Goal: Information Seeking & Learning: Learn about a topic

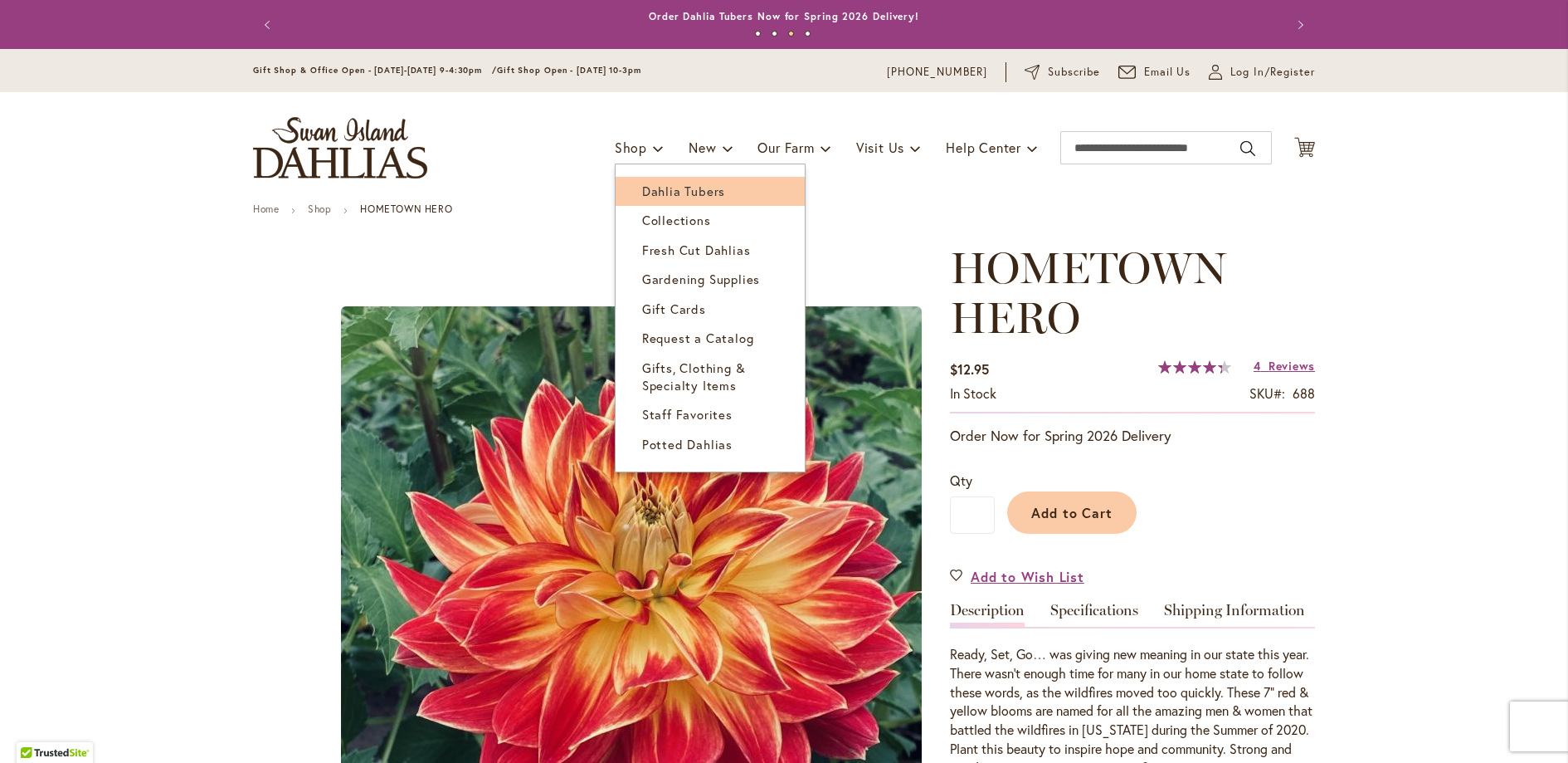
click at [660, 191] on span "Dahlia Tubers" at bounding box center [684, 191] width 83 height 16
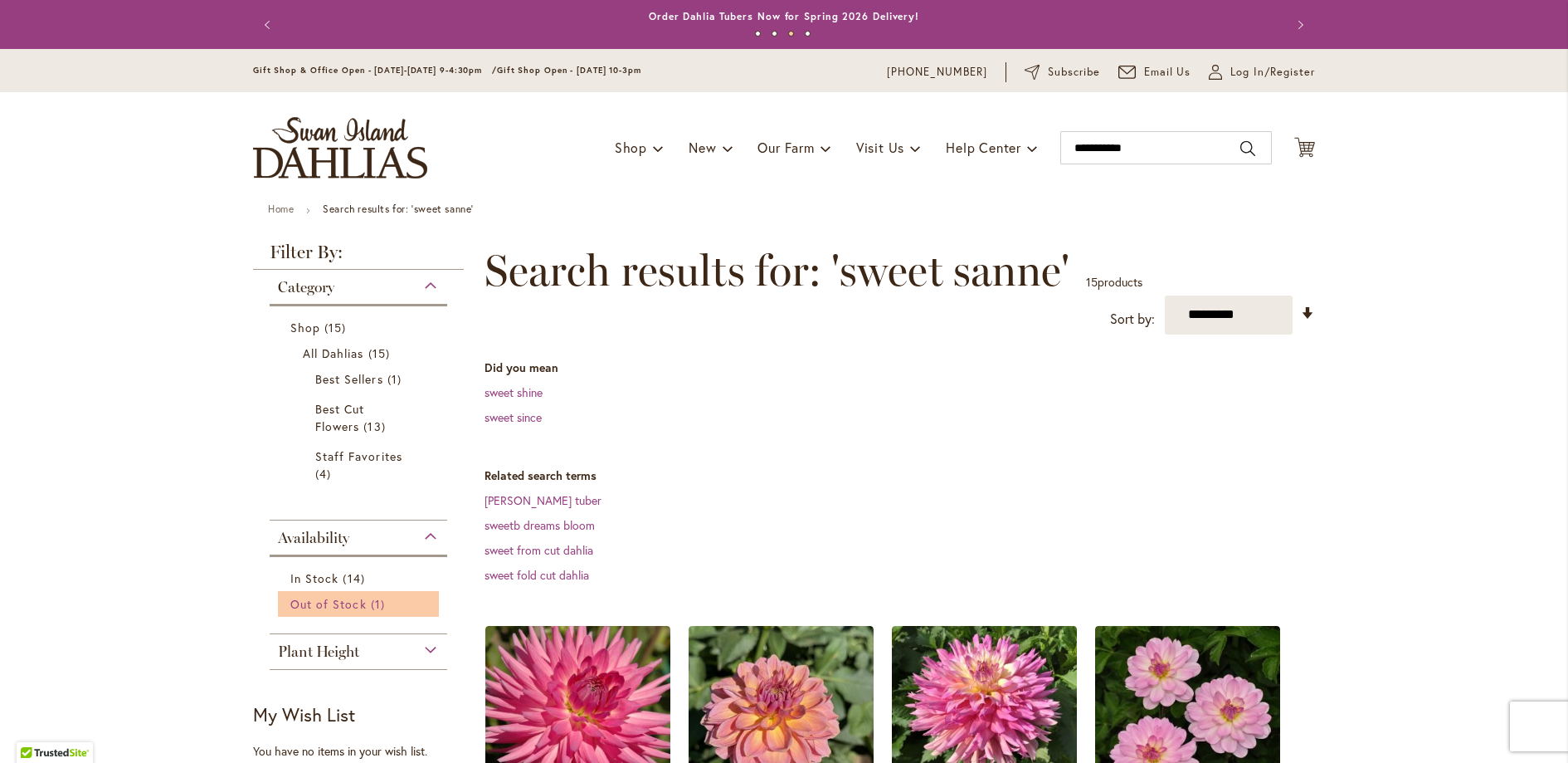
click at [343, 612] on span "Out of Stock" at bounding box center [329, 604] width 76 height 15
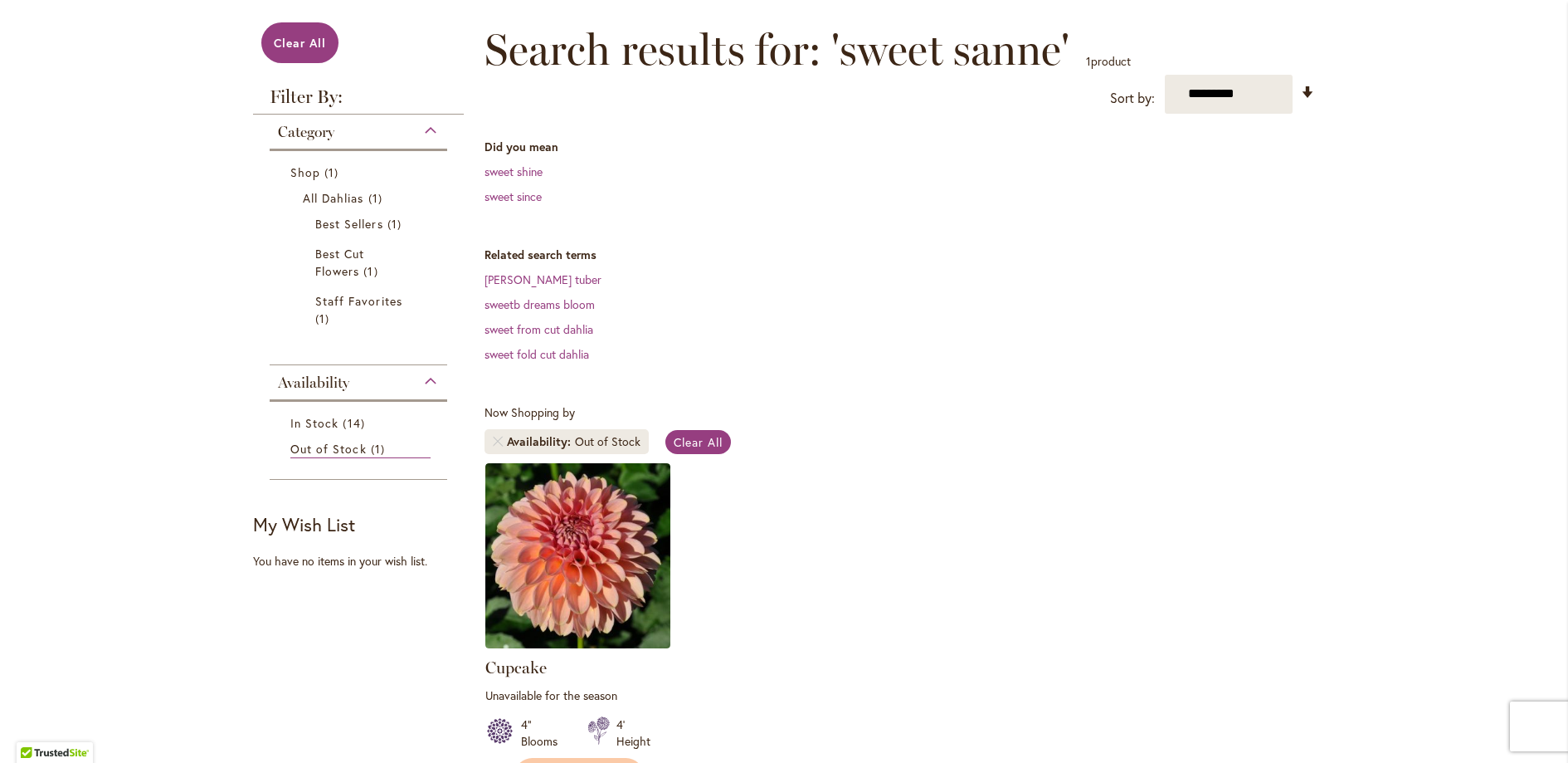
scroll to position [32, 0]
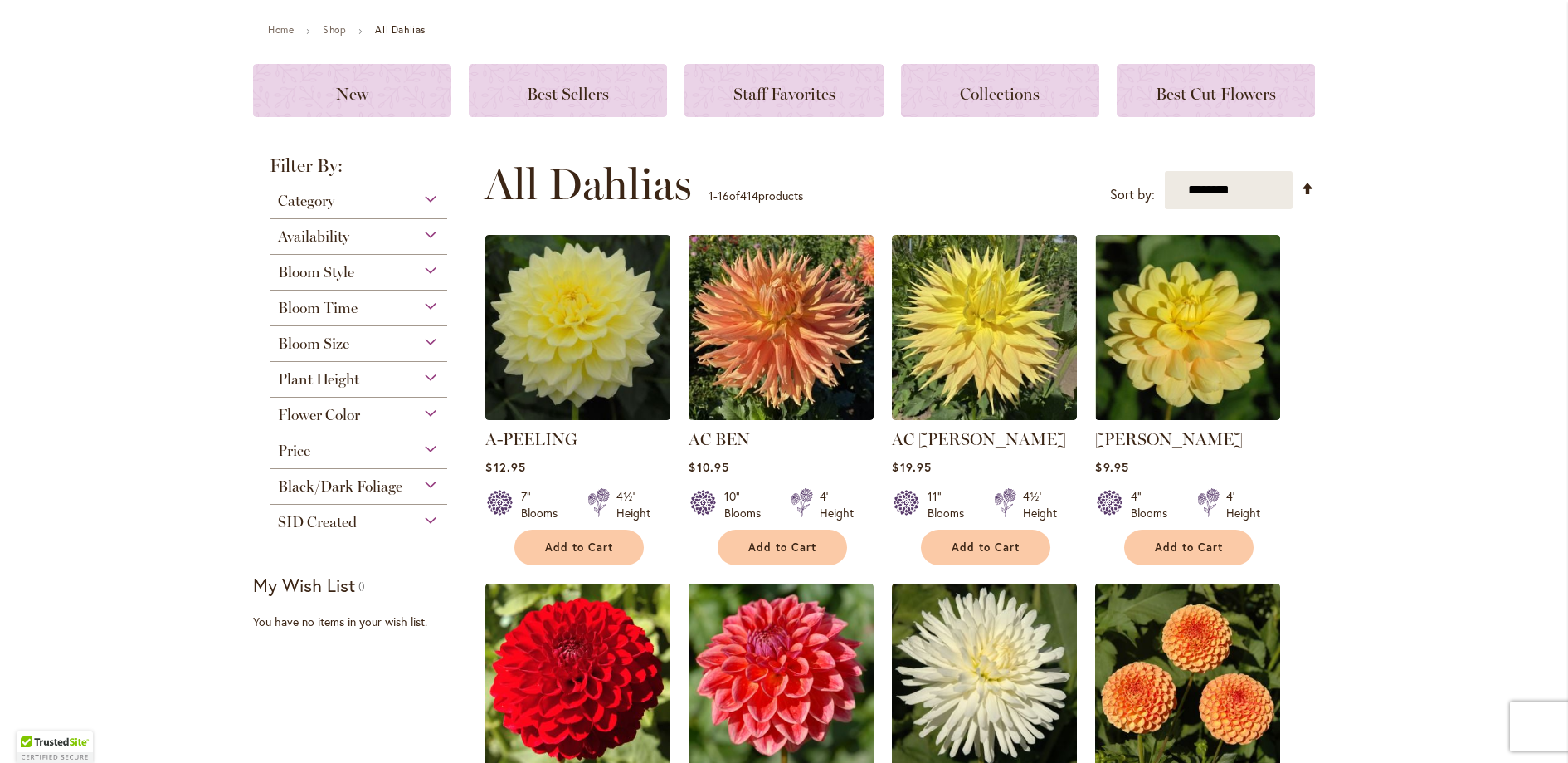
scroll to position [211, 0]
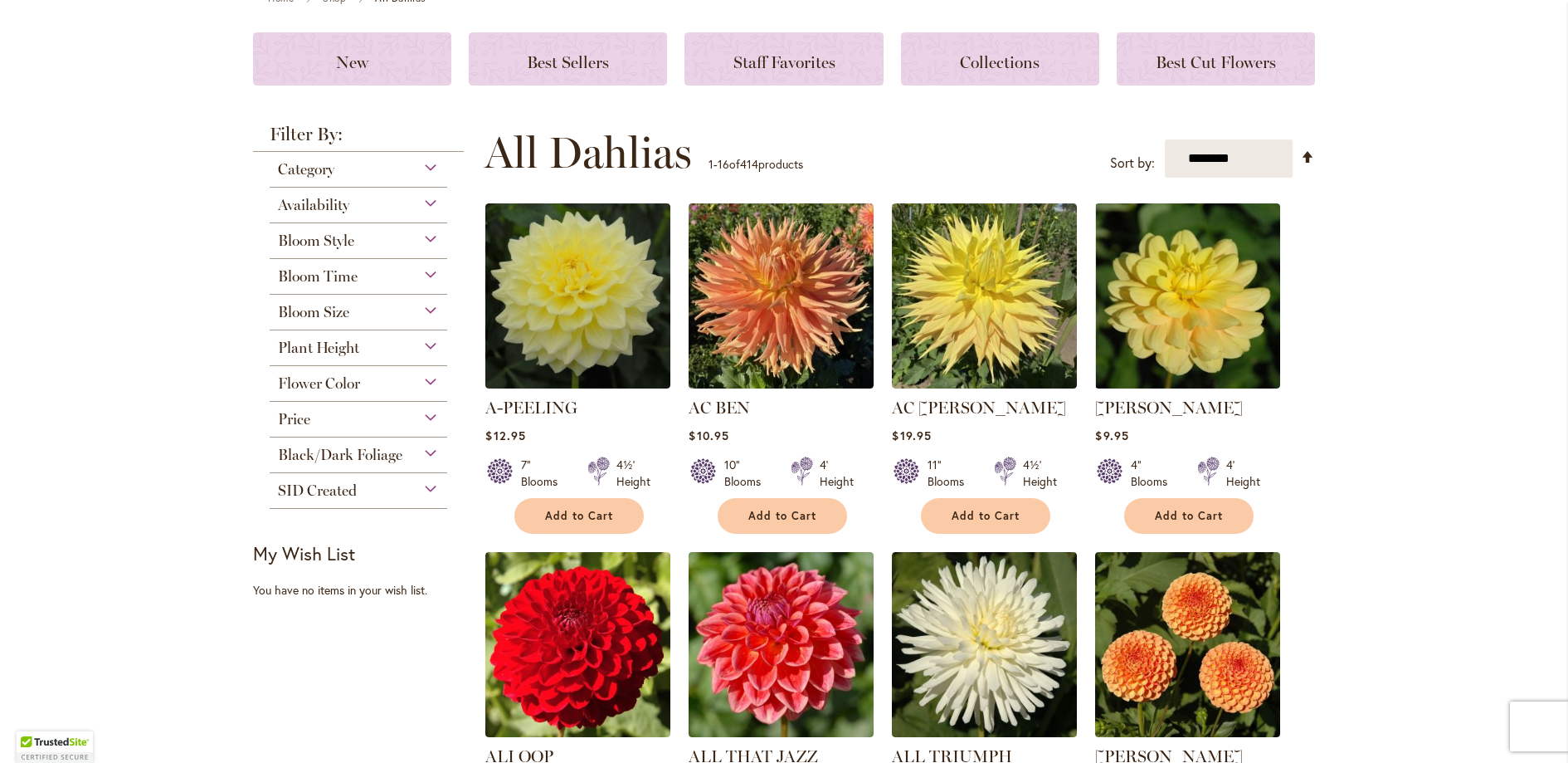
click at [421, 385] on div "Flower Color" at bounding box center [358, 379] width 178 height 27
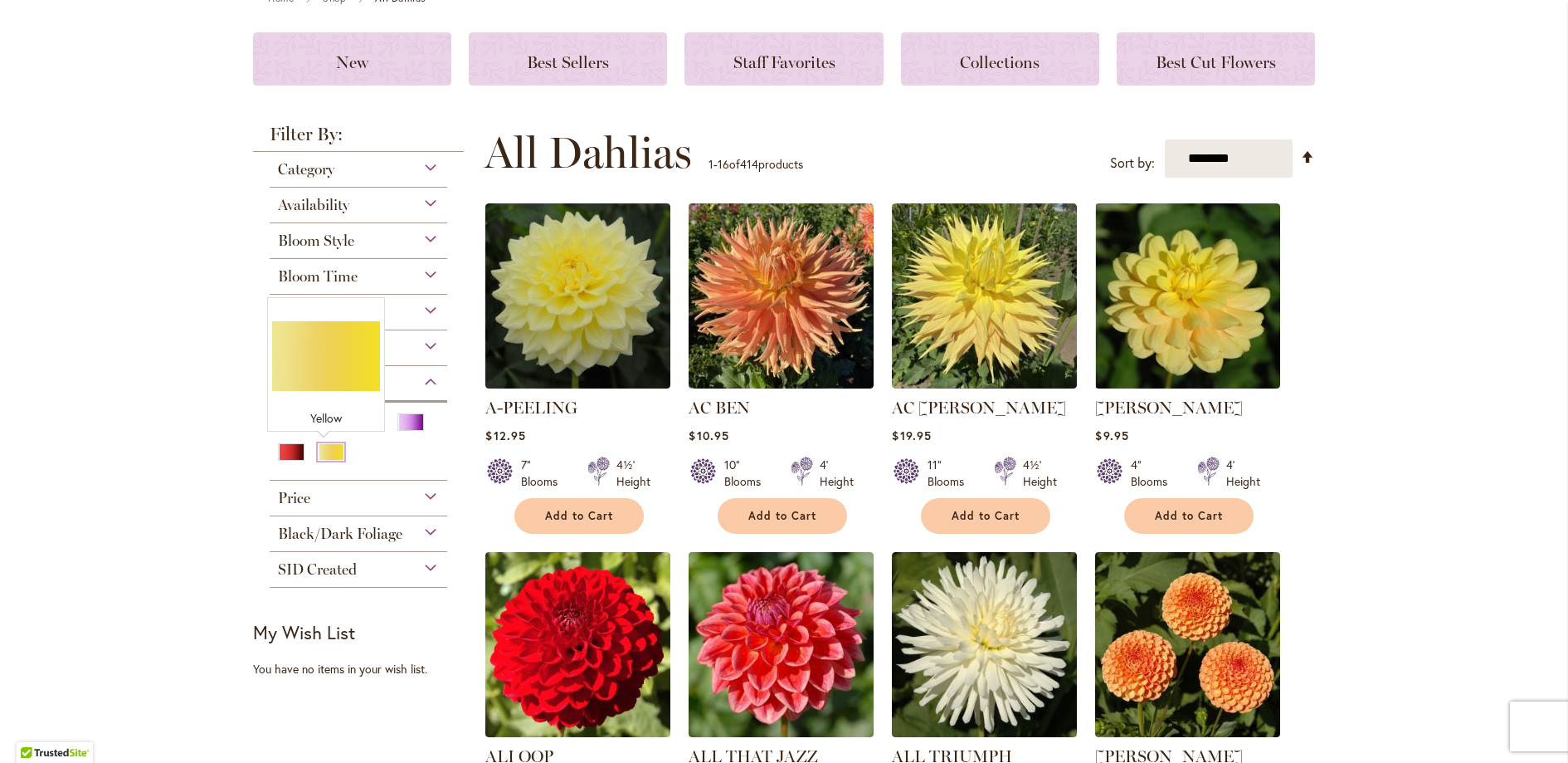
click at [335, 445] on div "Yellow" at bounding box center [330, 452] width 27 height 17
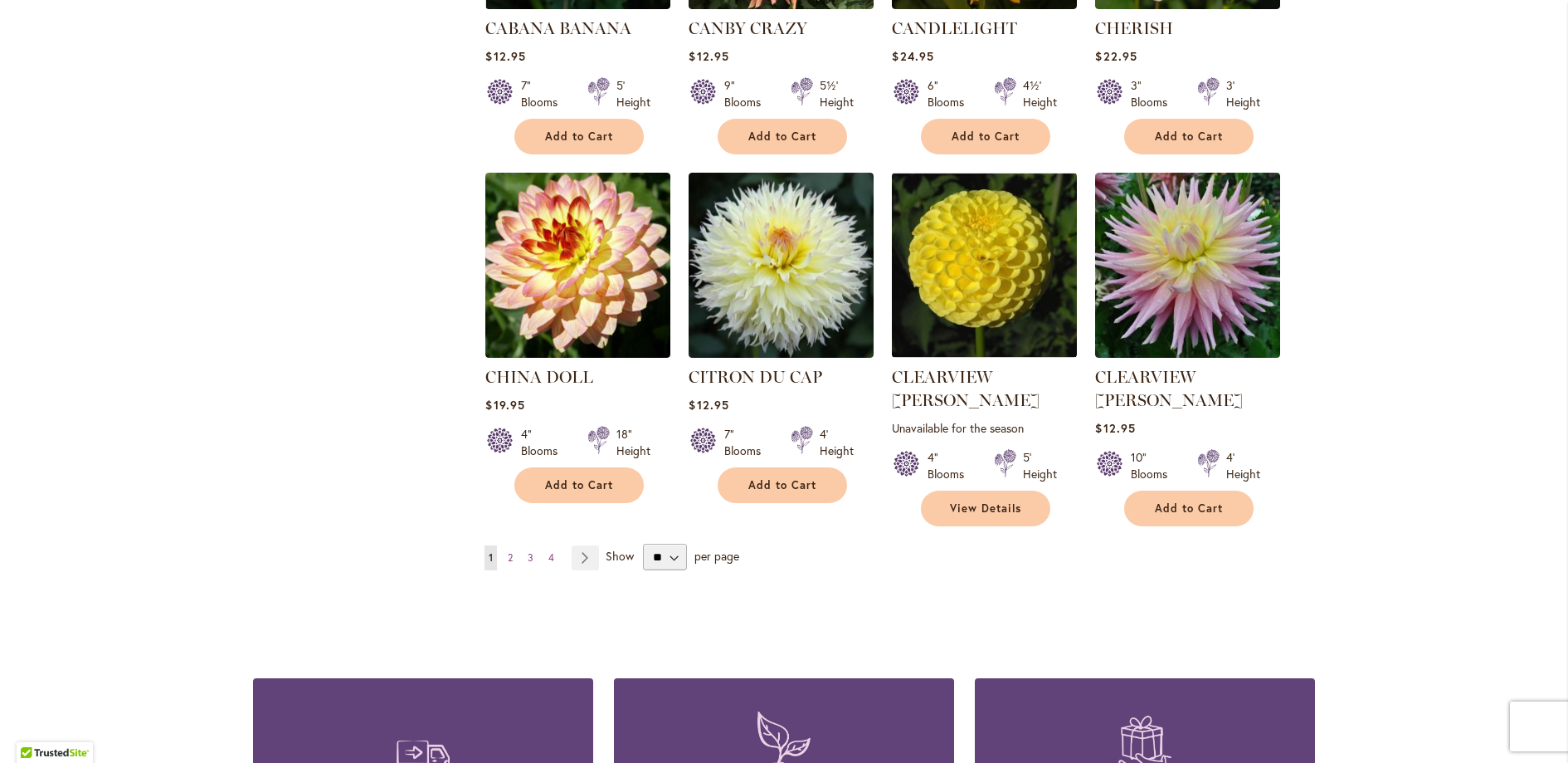
scroll to position [1287, 0]
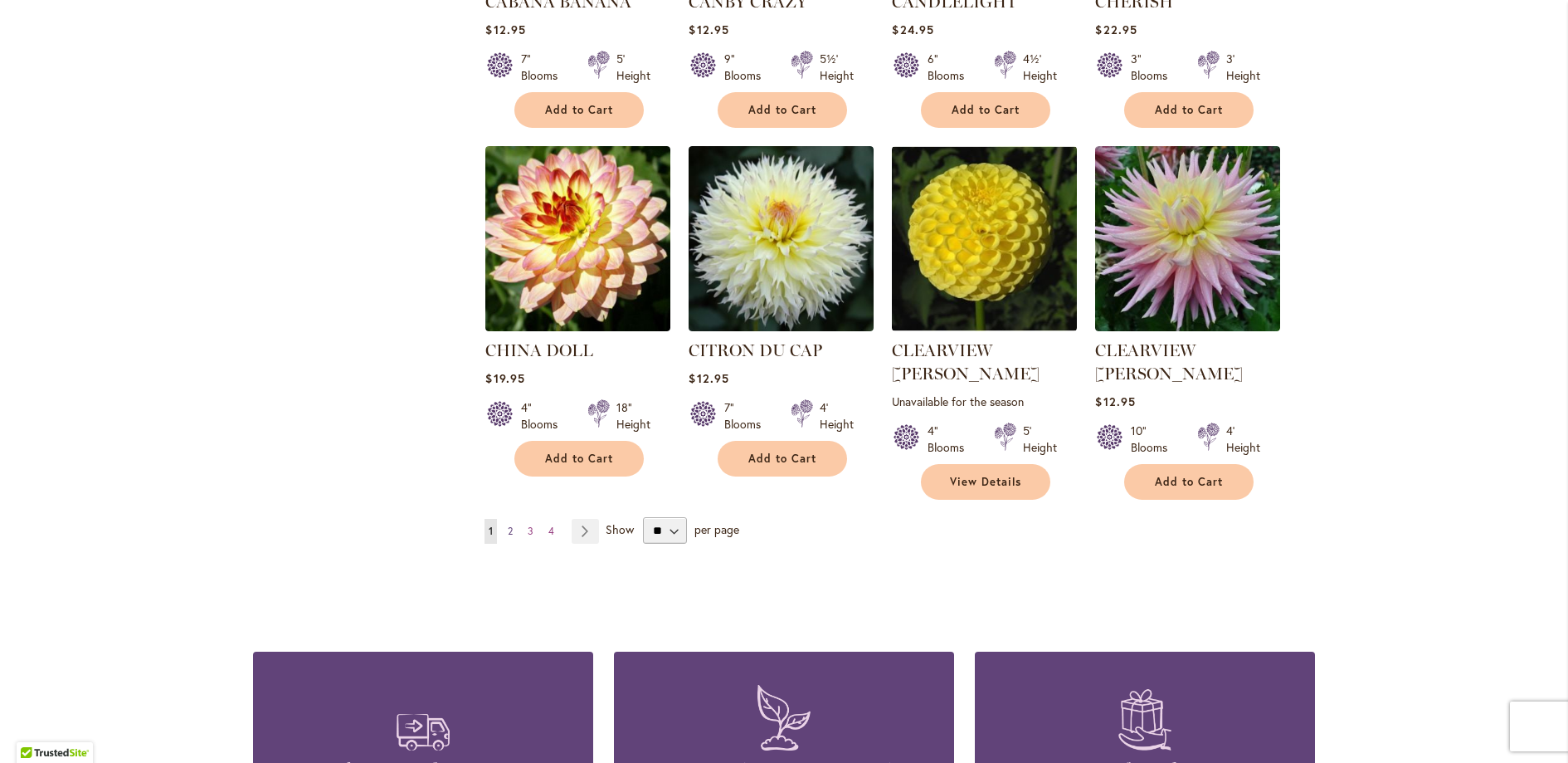
click at [504, 519] on link "Page 2" at bounding box center [510, 531] width 13 height 25
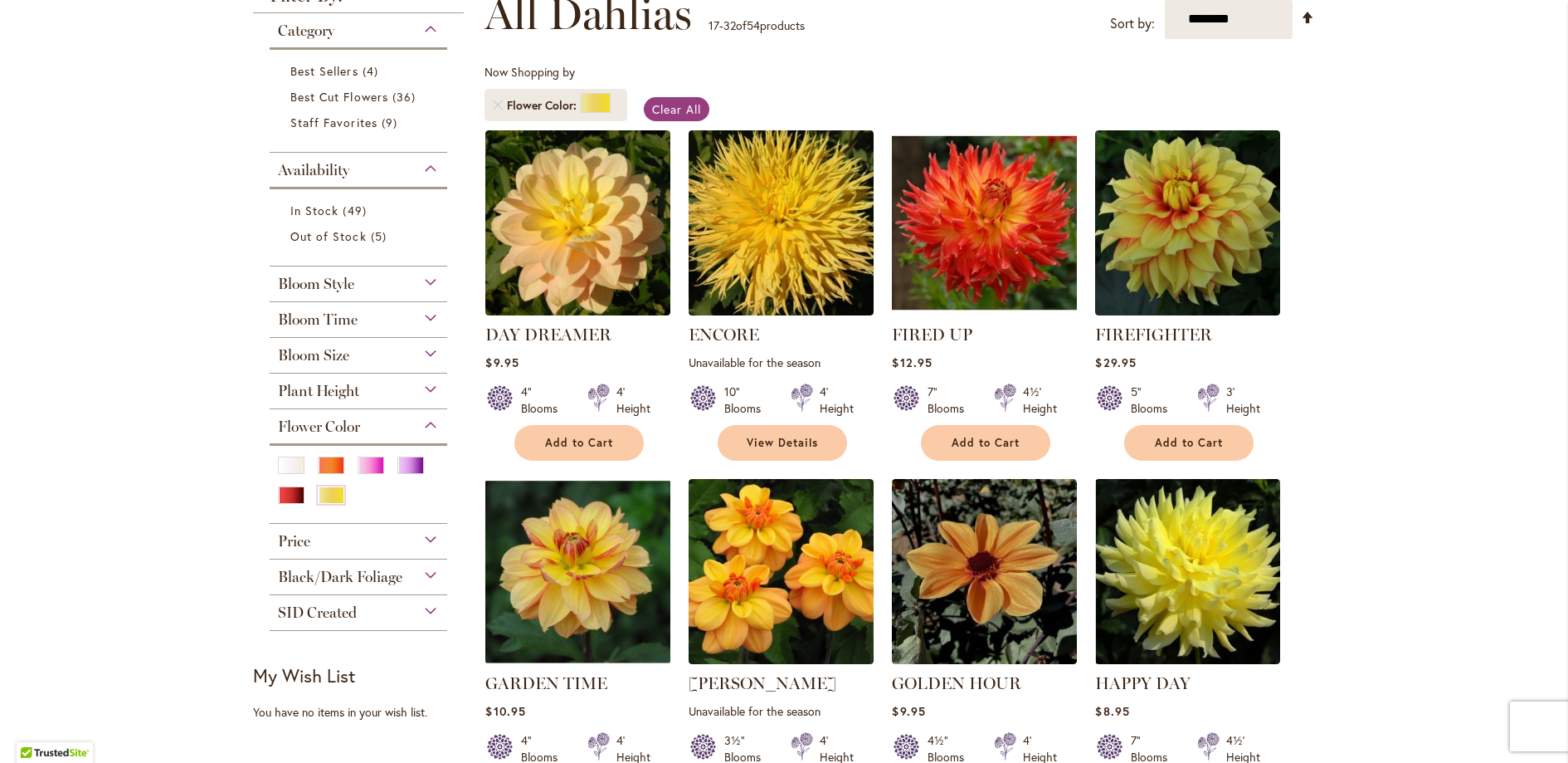
scroll to position [300, 0]
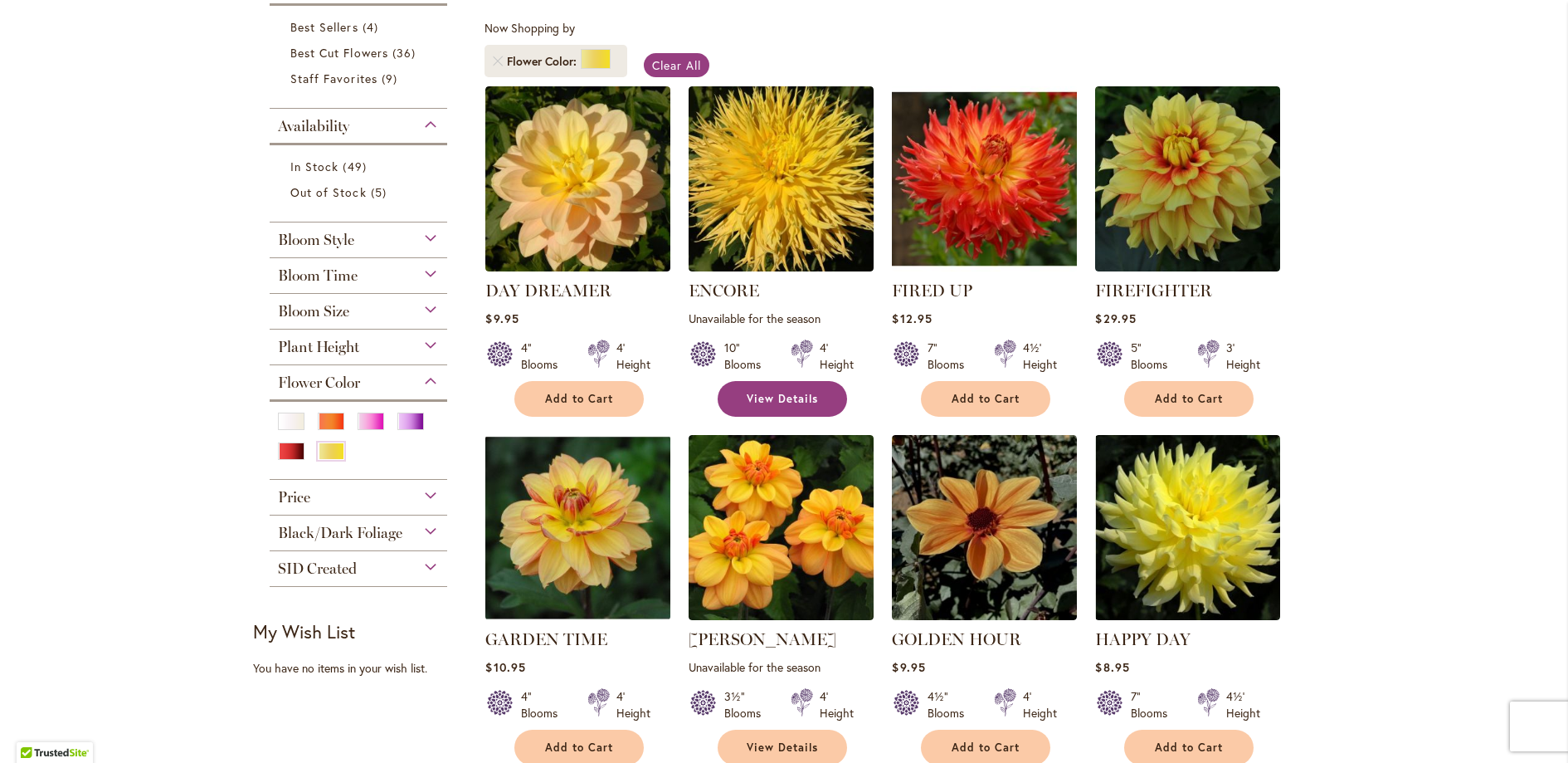
click at [765, 397] on span "View Details" at bounding box center [782, 399] width 71 height 14
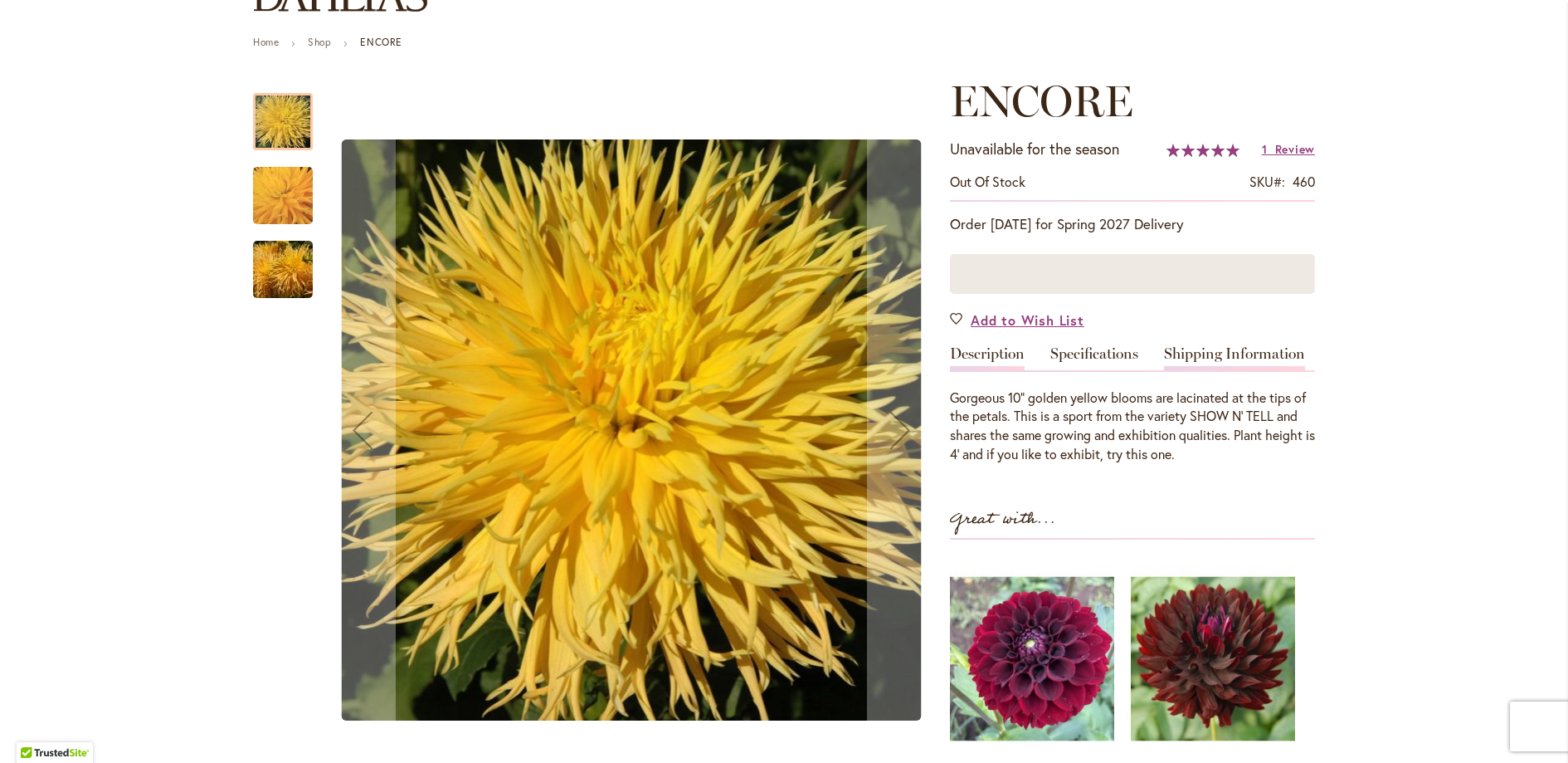
scroll to position [179, 0]
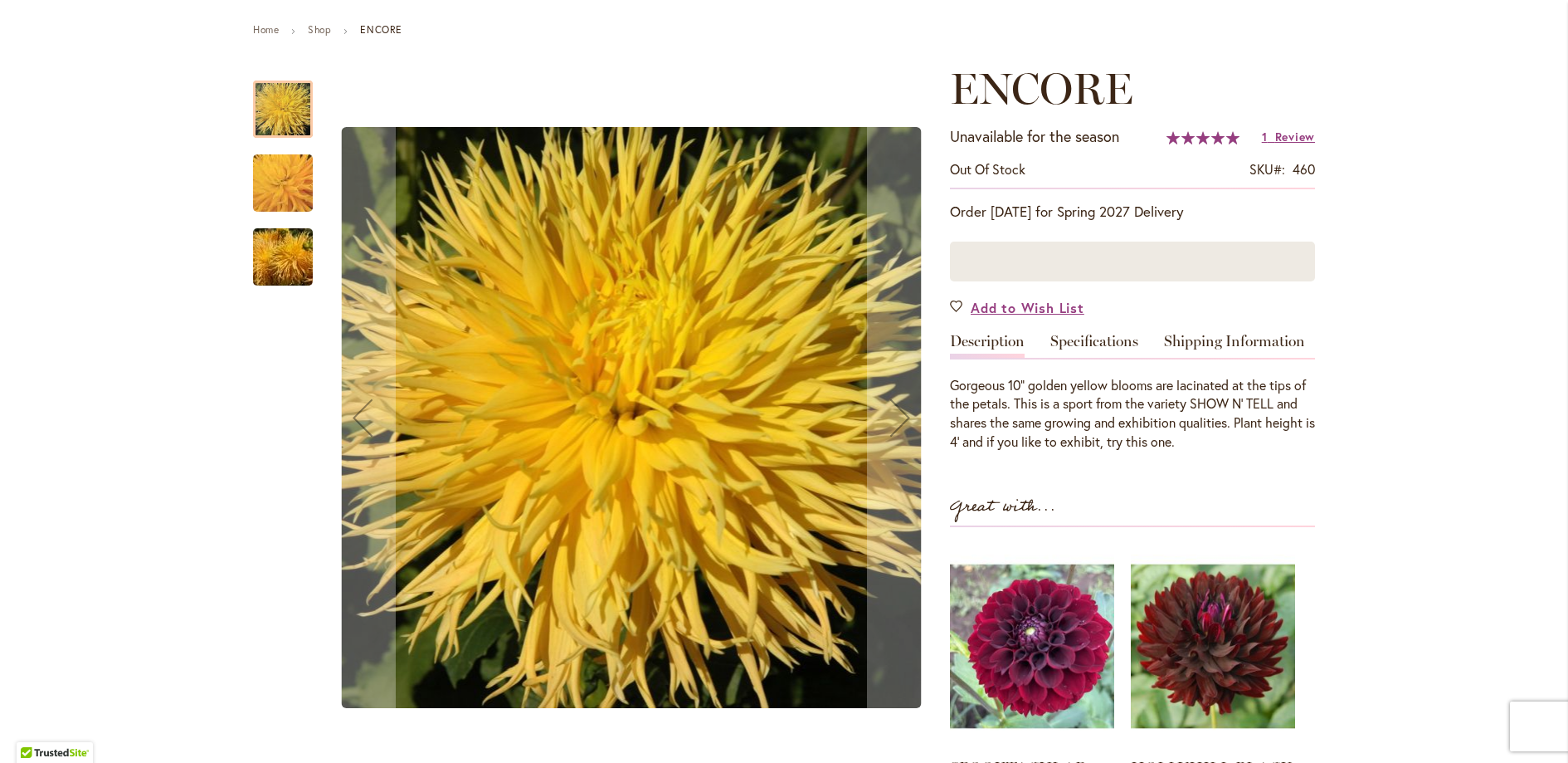
click at [286, 203] on img "ENCORE" at bounding box center [282, 183] width 118 height 114
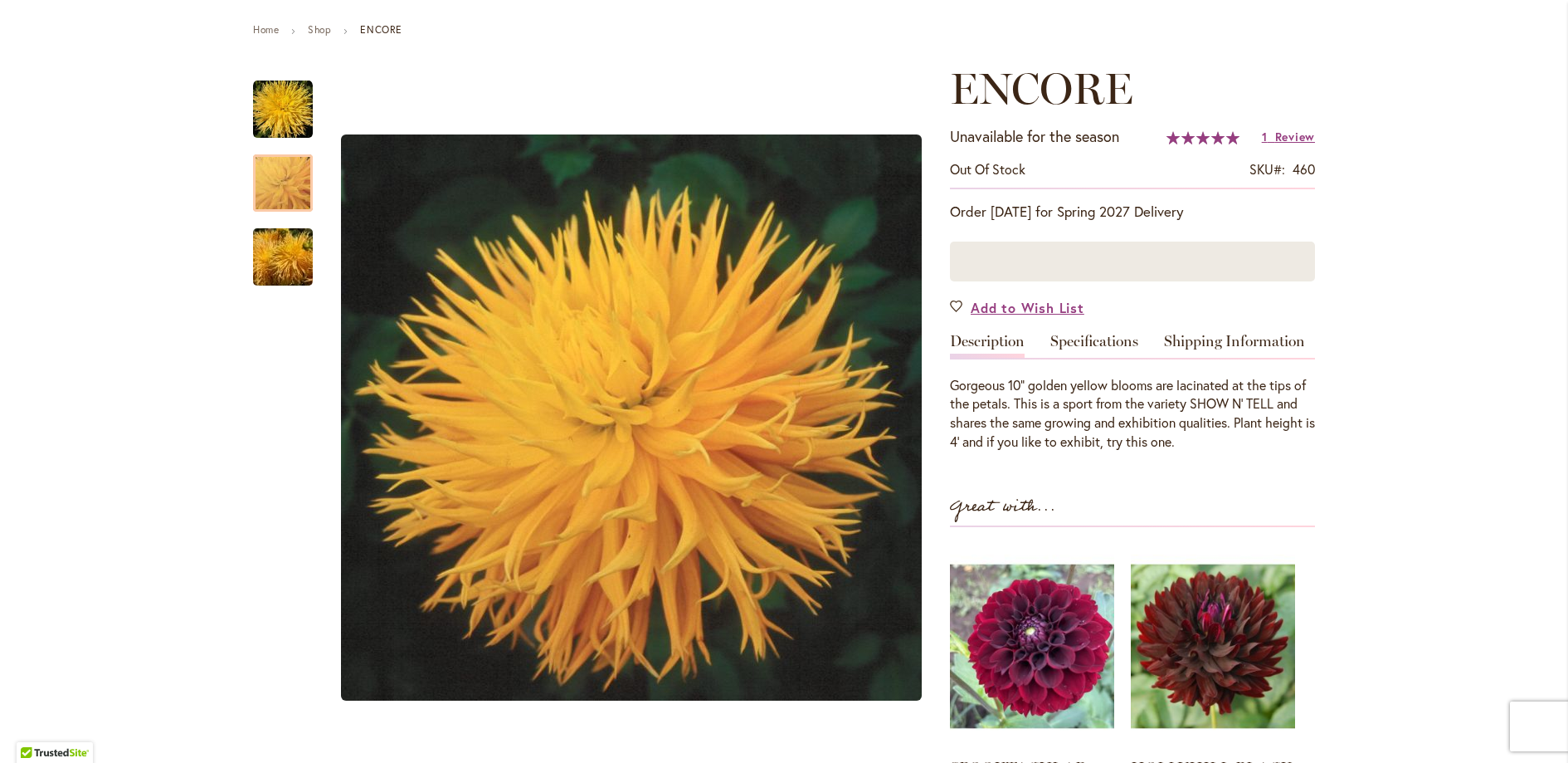
scroll to position [0, 0]
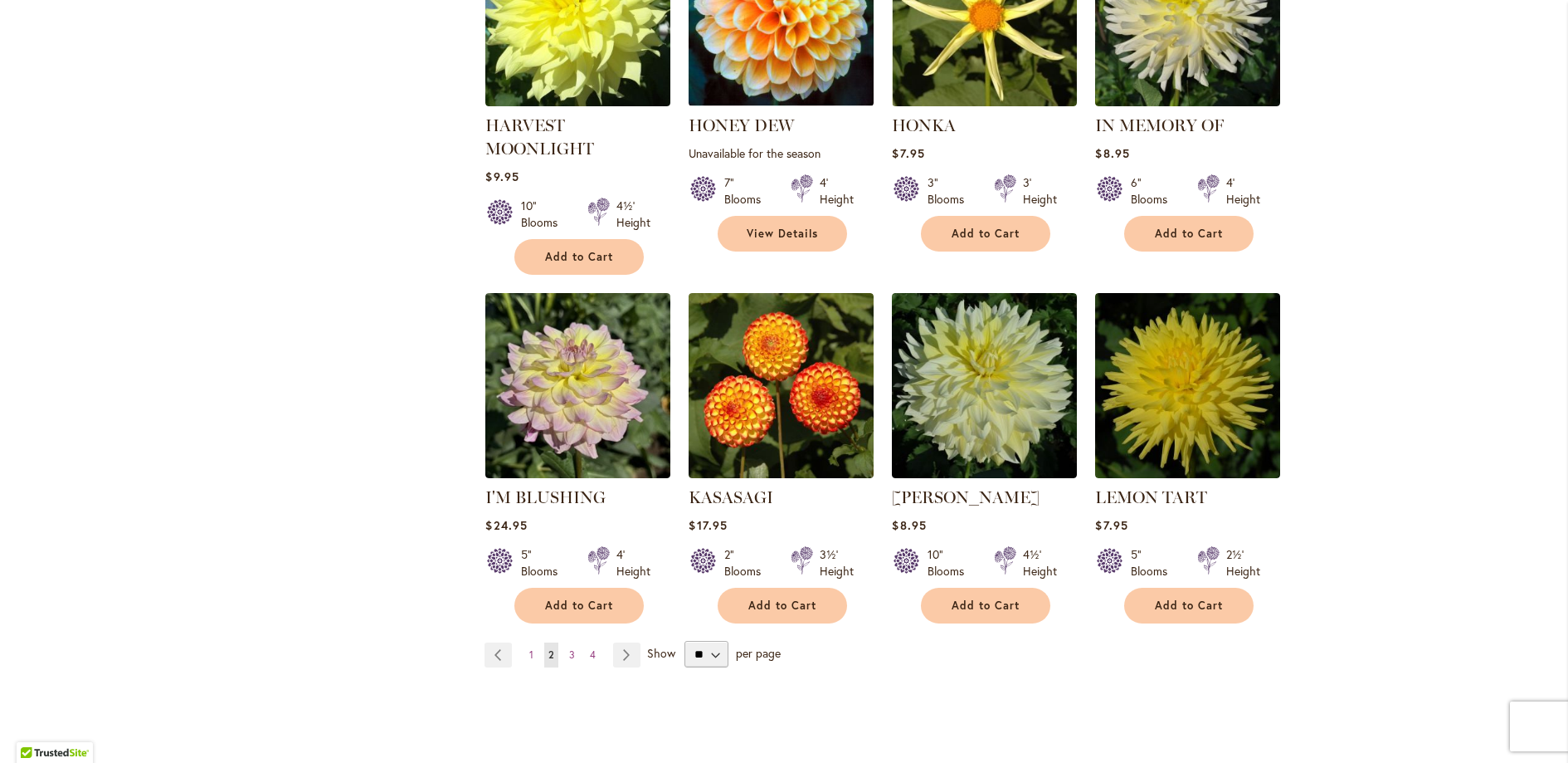
scroll to position [1197, 0]
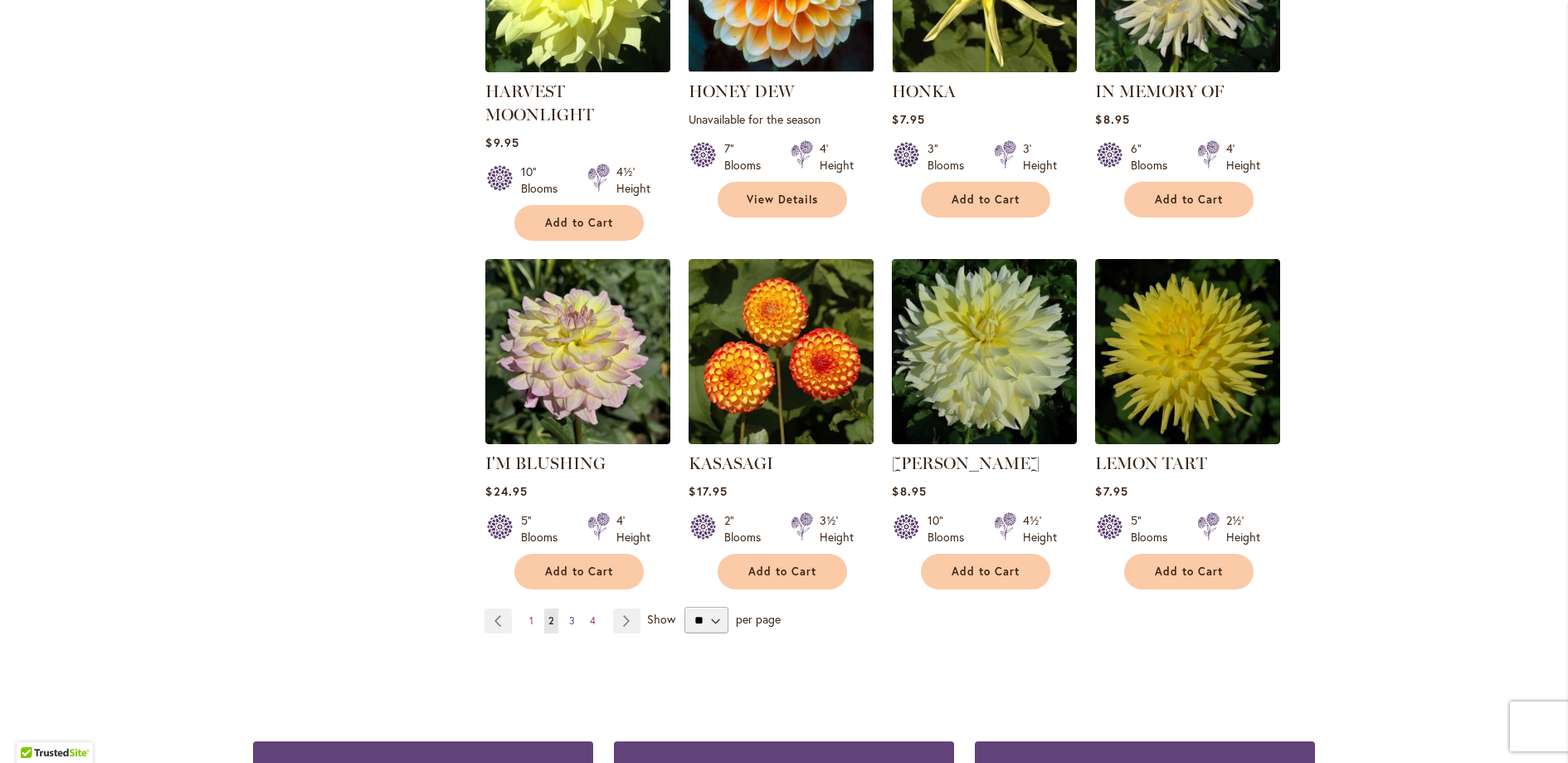
click at [570, 621] on span "3" at bounding box center [572, 621] width 6 height 13
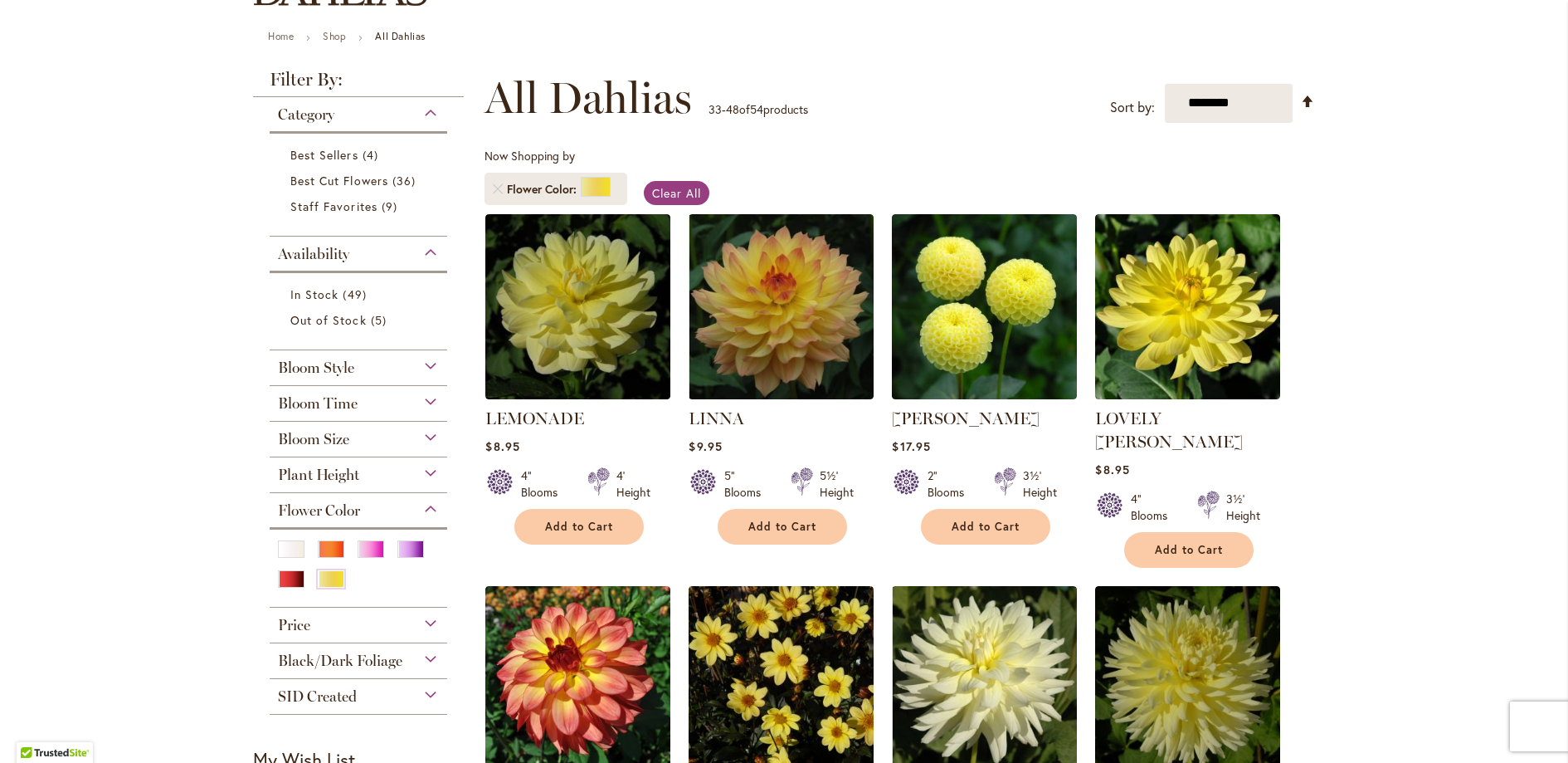
scroll to position [121, 0]
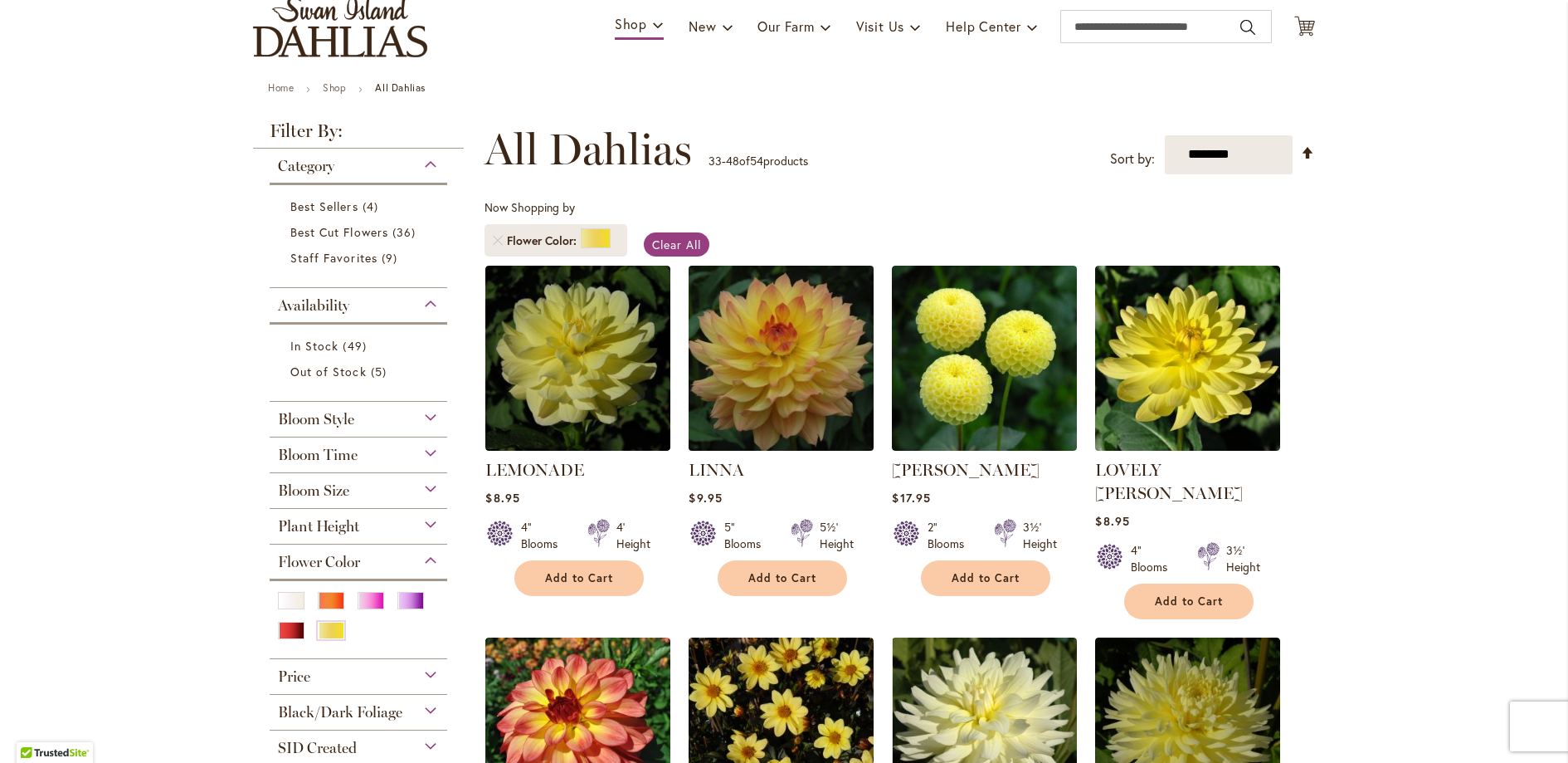
click at [739, 426] on img at bounding box center [781, 358] width 194 height 194
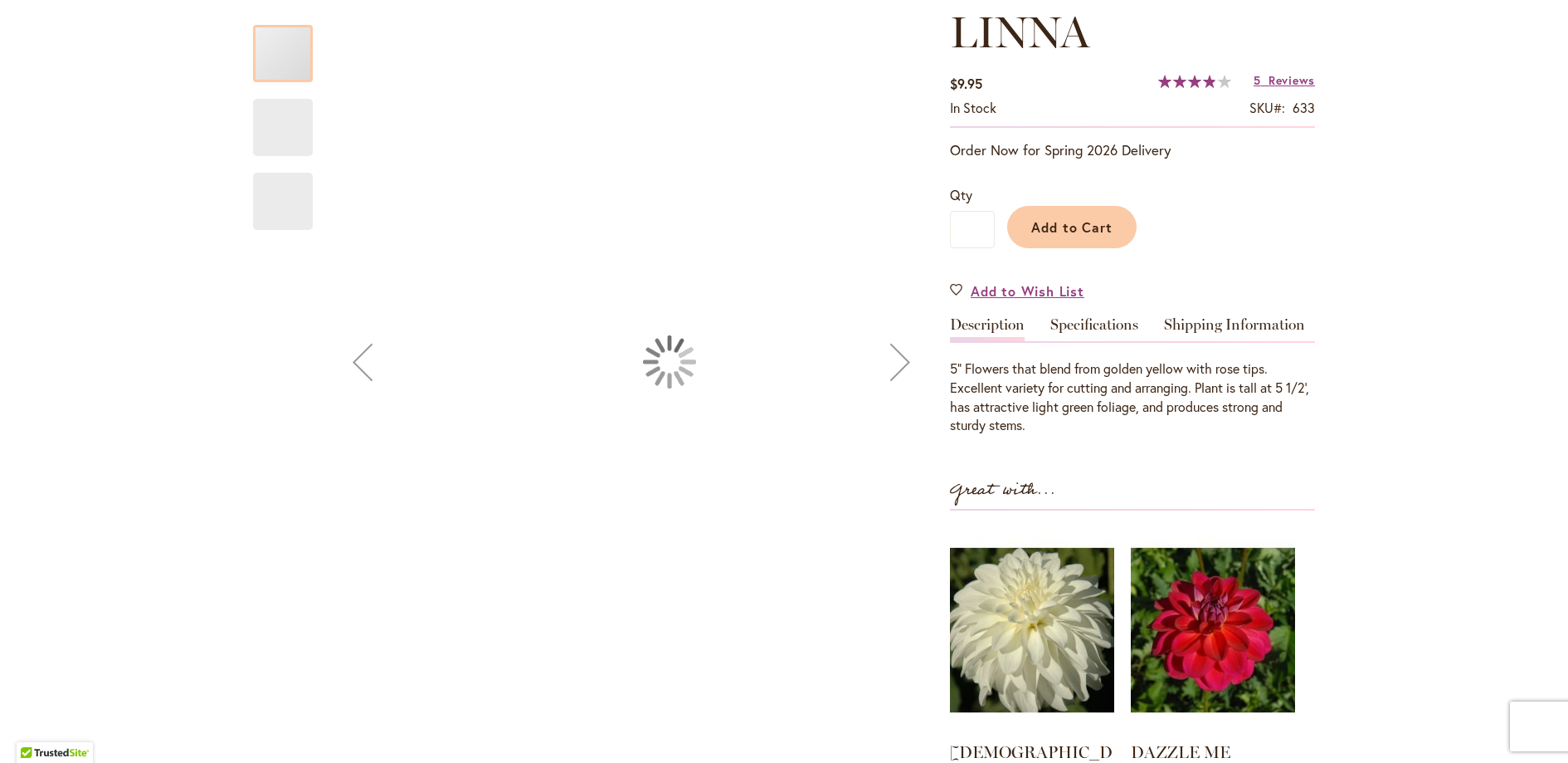
scroll to position [316, 0]
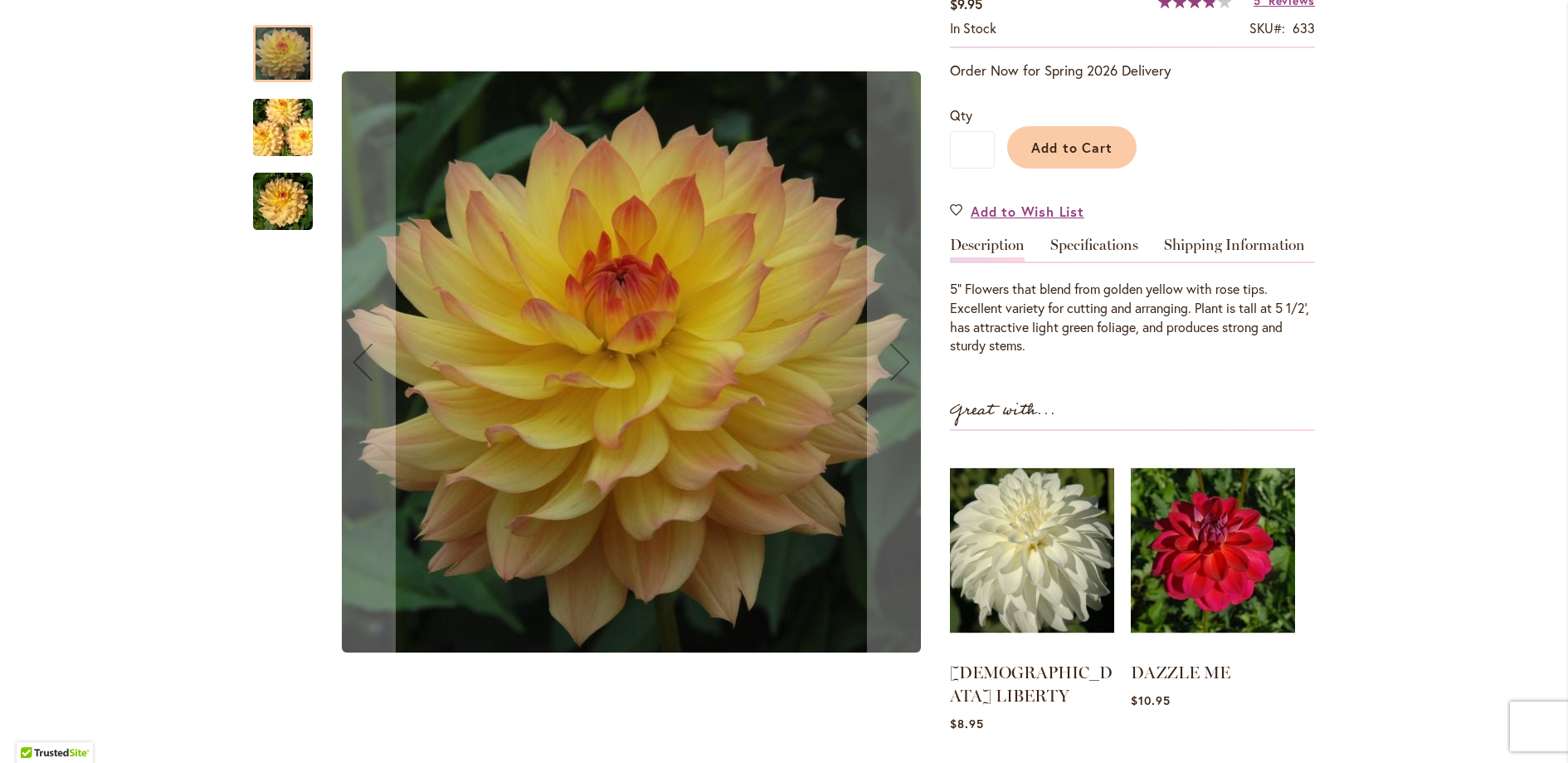
click at [267, 136] on img "LINNA" at bounding box center [282, 128] width 119 height 80
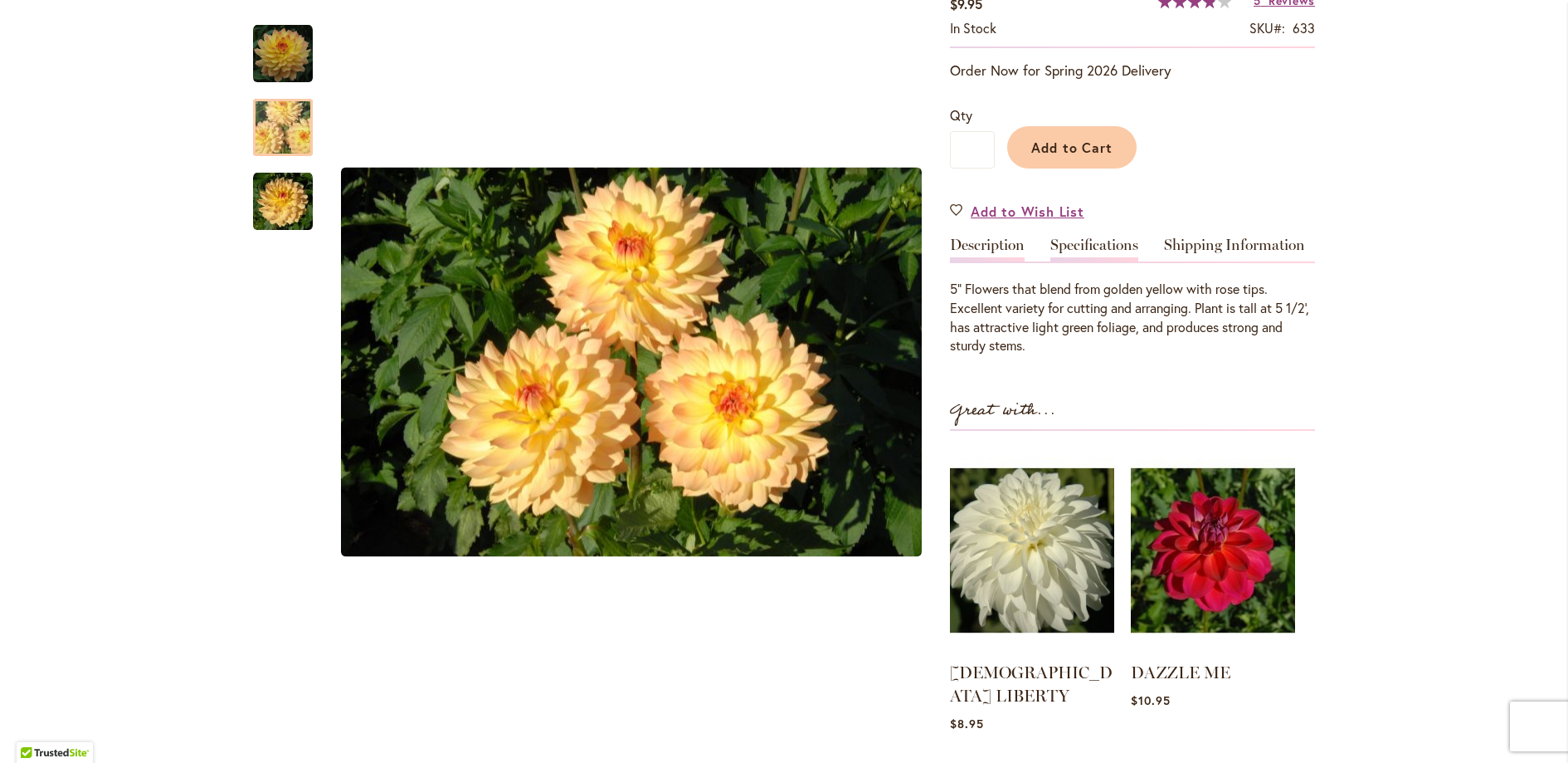
click at [1082, 244] on link "Specifications" at bounding box center [1095, 250] width 88 height 24
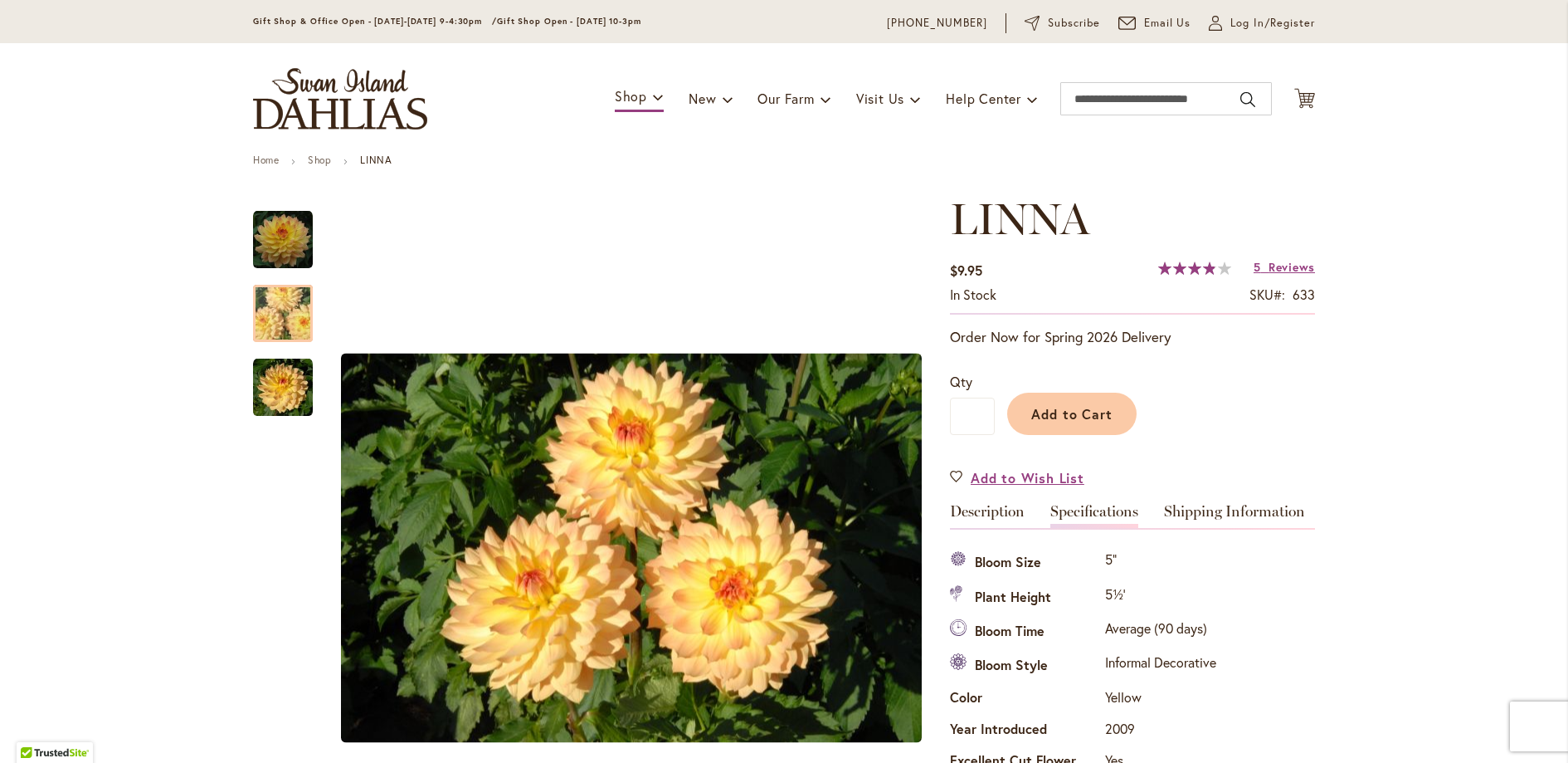
scroll to position [0, 0]
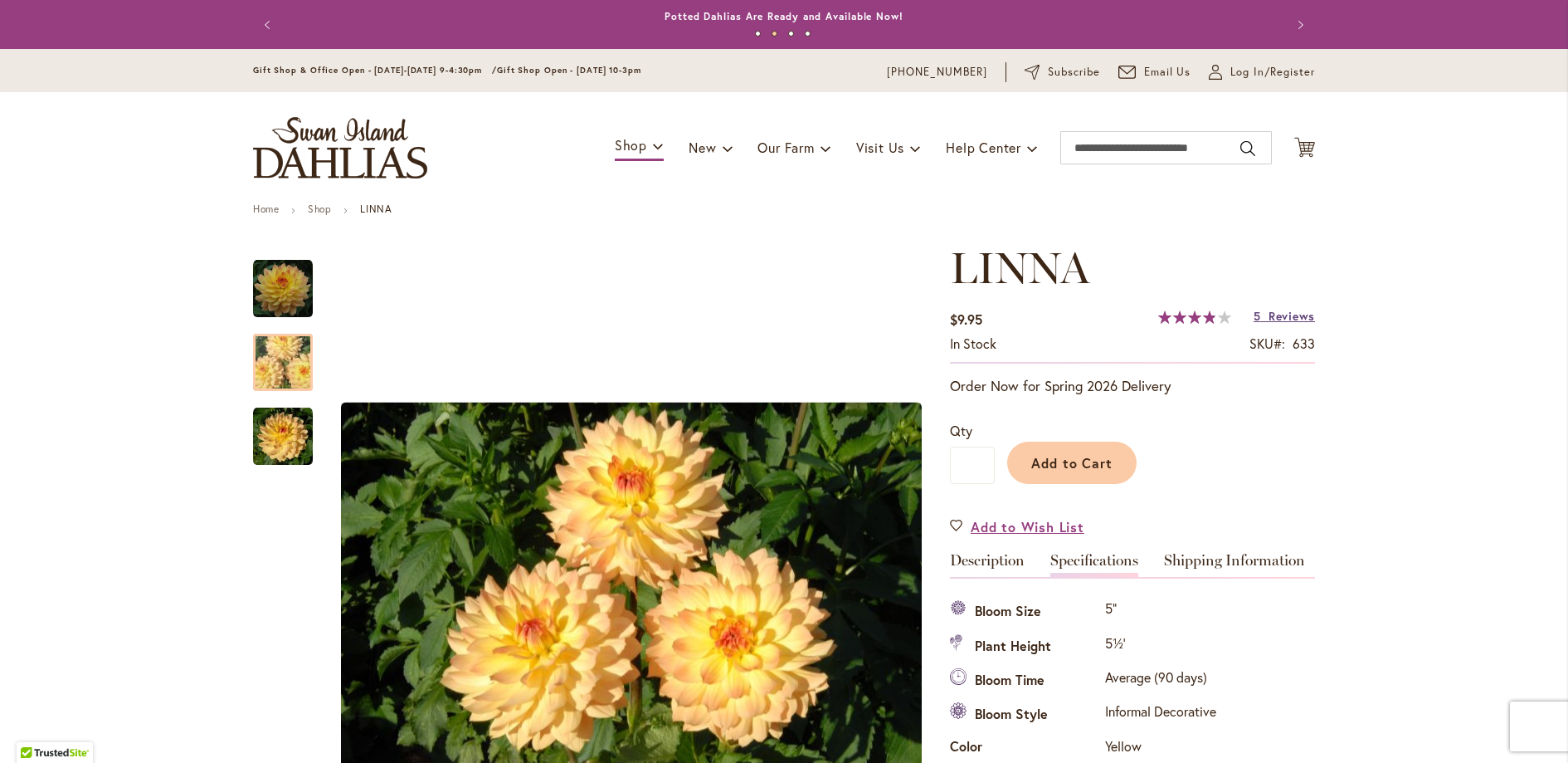
click at [1269, 317] on span "Reviews" at bounding box center [1292, 316] width 46 height 15
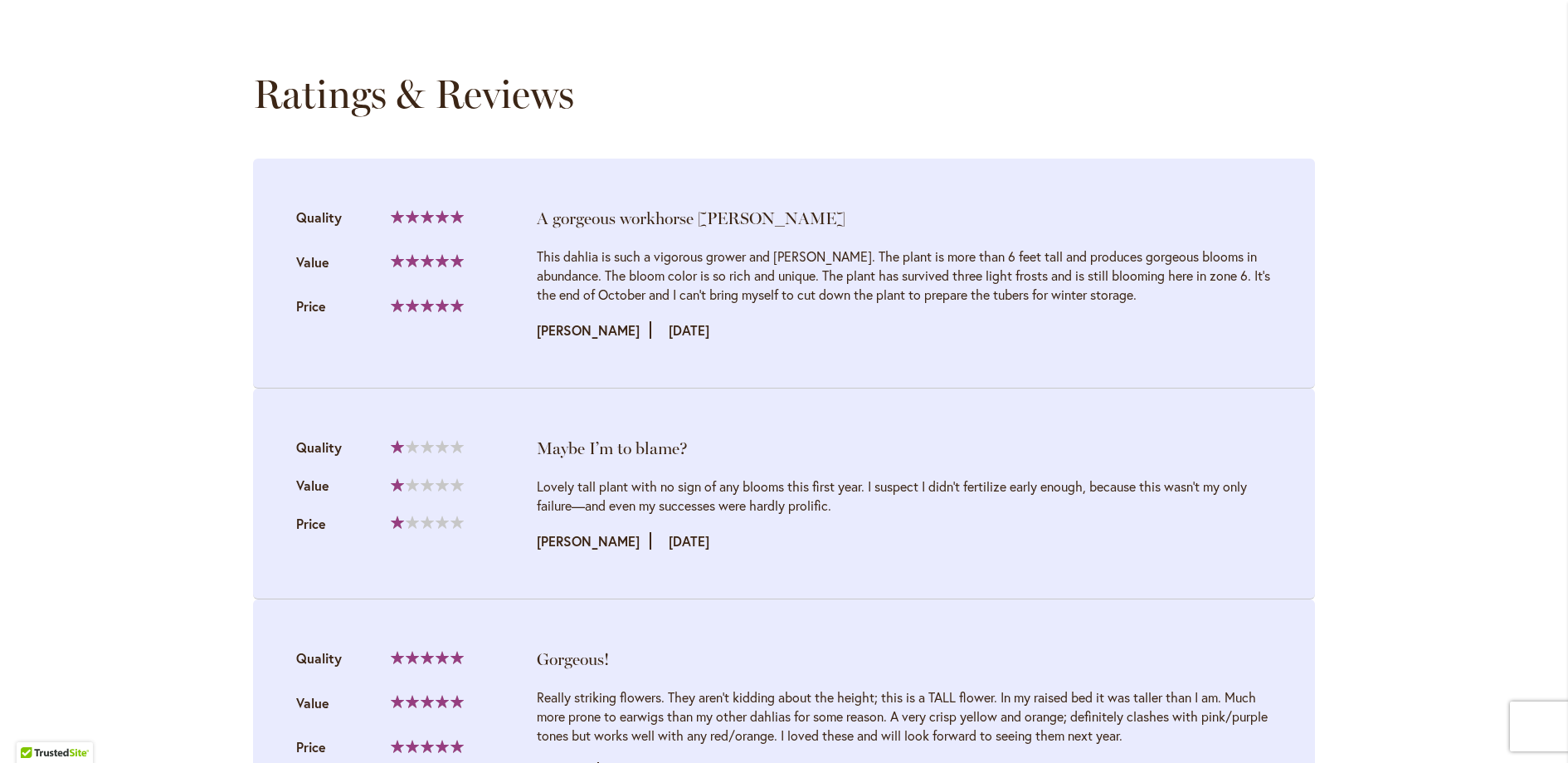
scroll to position [1300, 0]
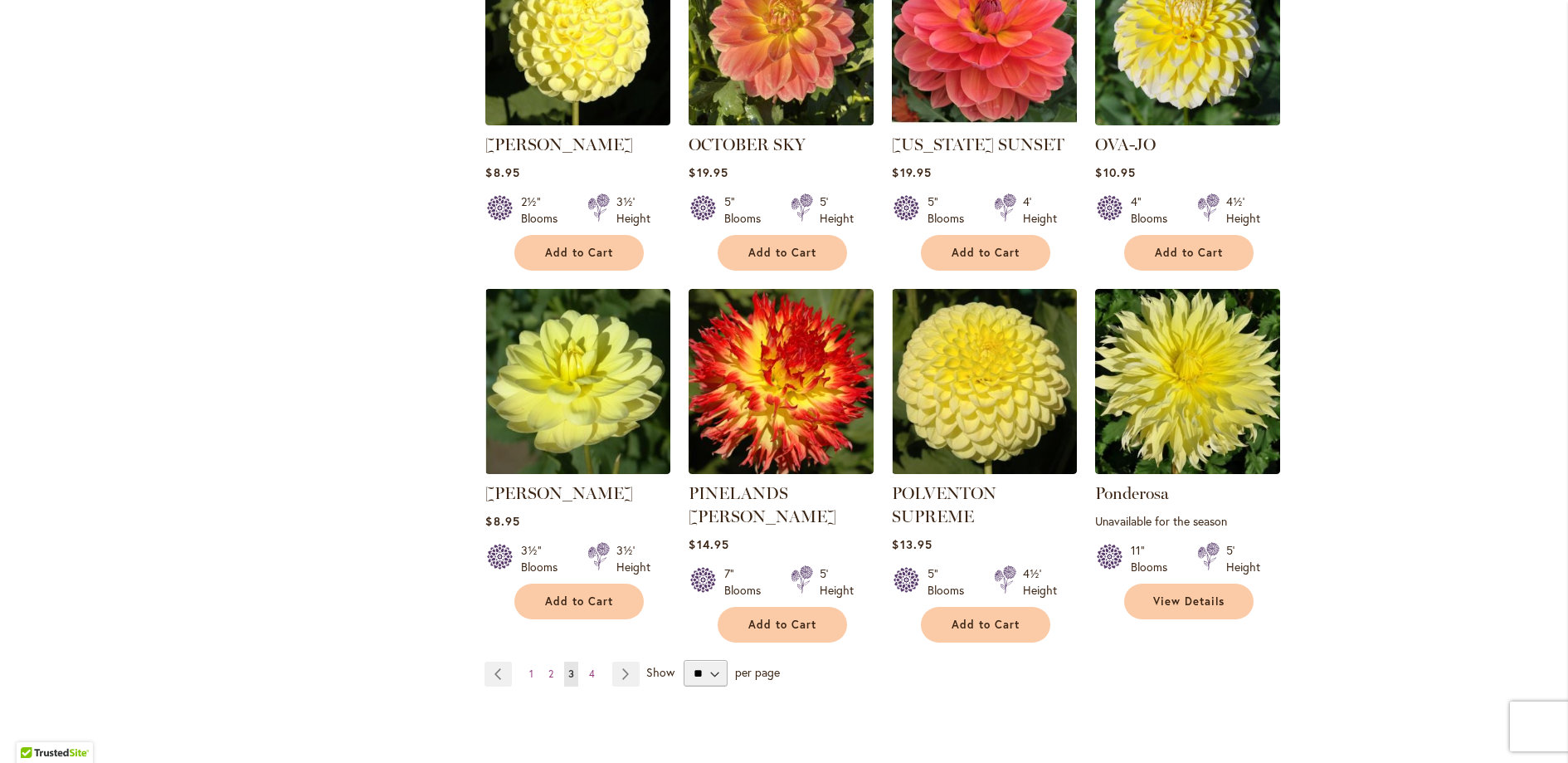
scroll to position [1197, 0]
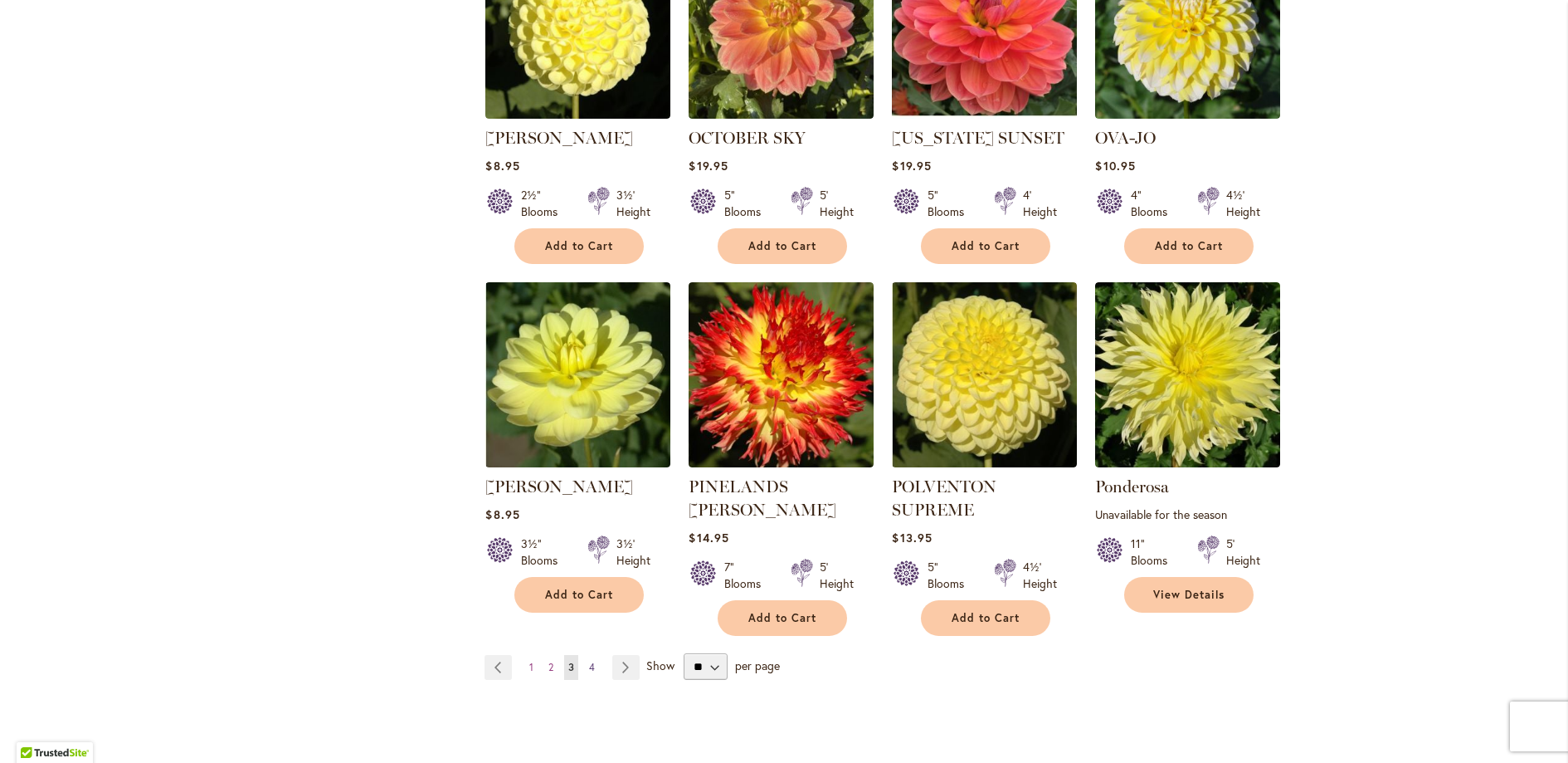
click at [589, 661] on span "4" at bounding box center [592, 667] width 6 height 13
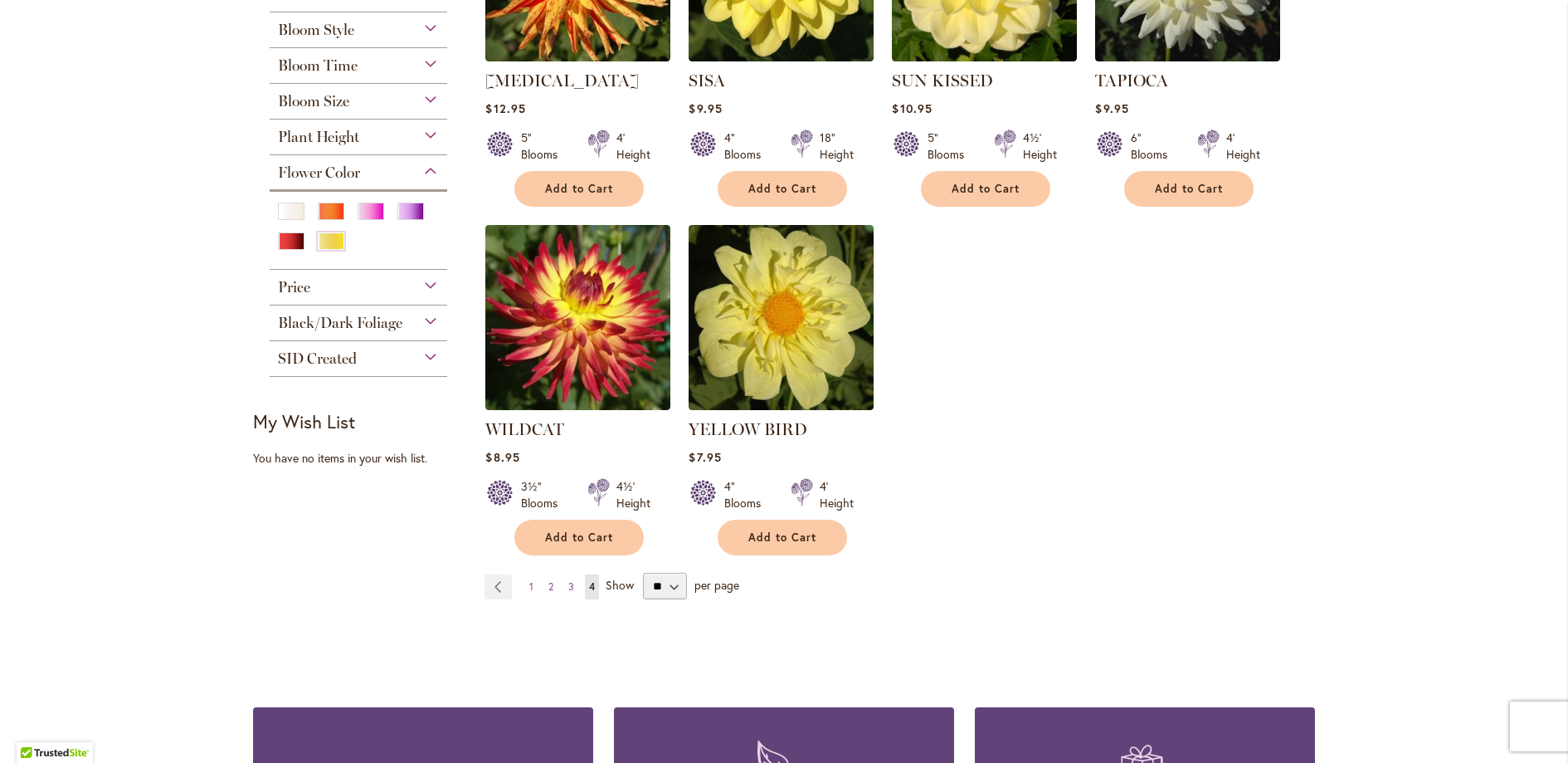
scroll to position [300, 0]
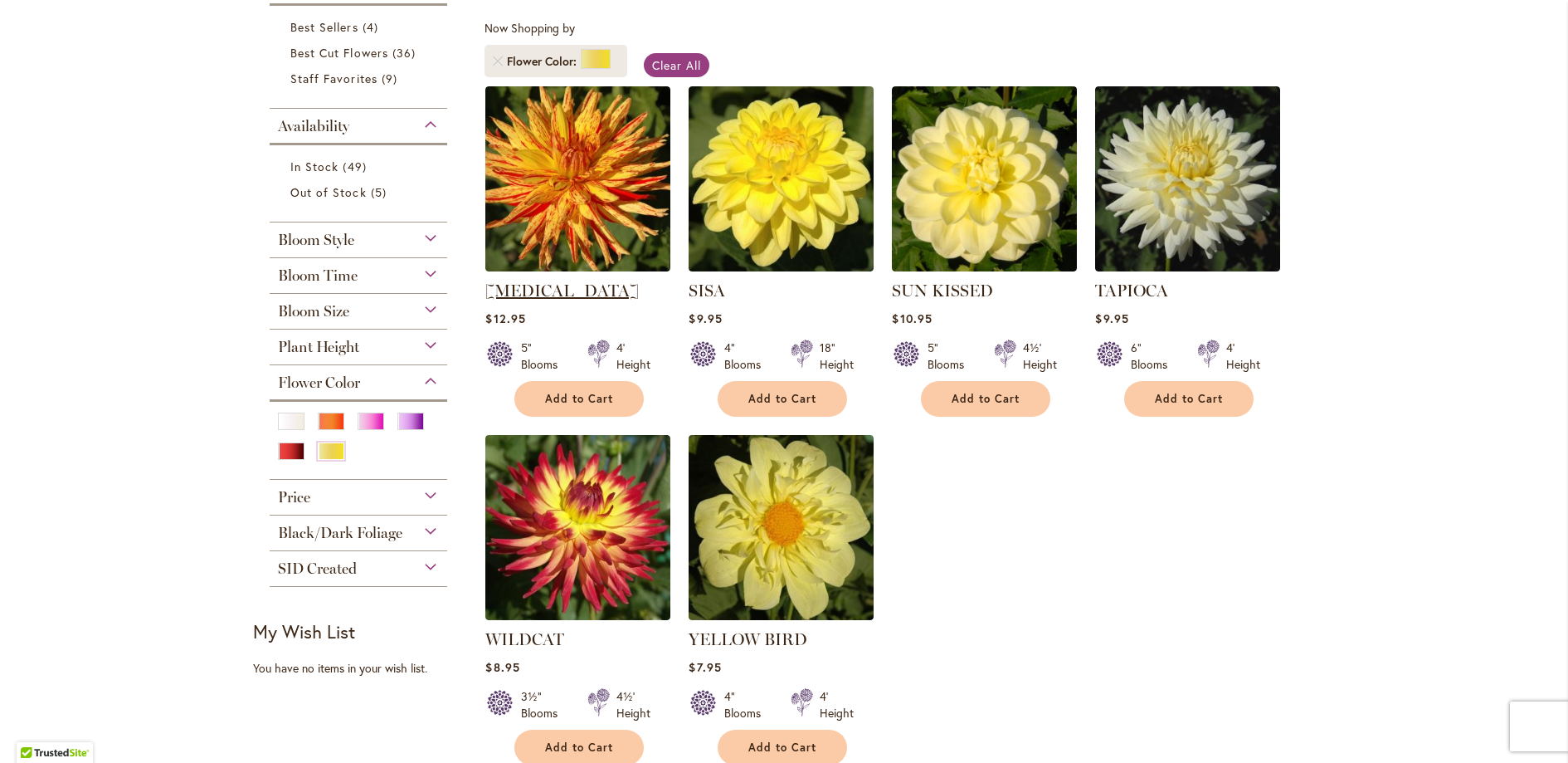
click at [518, 291] on link "POPPERS" at bounding box center [562, 290] width 154 height 20
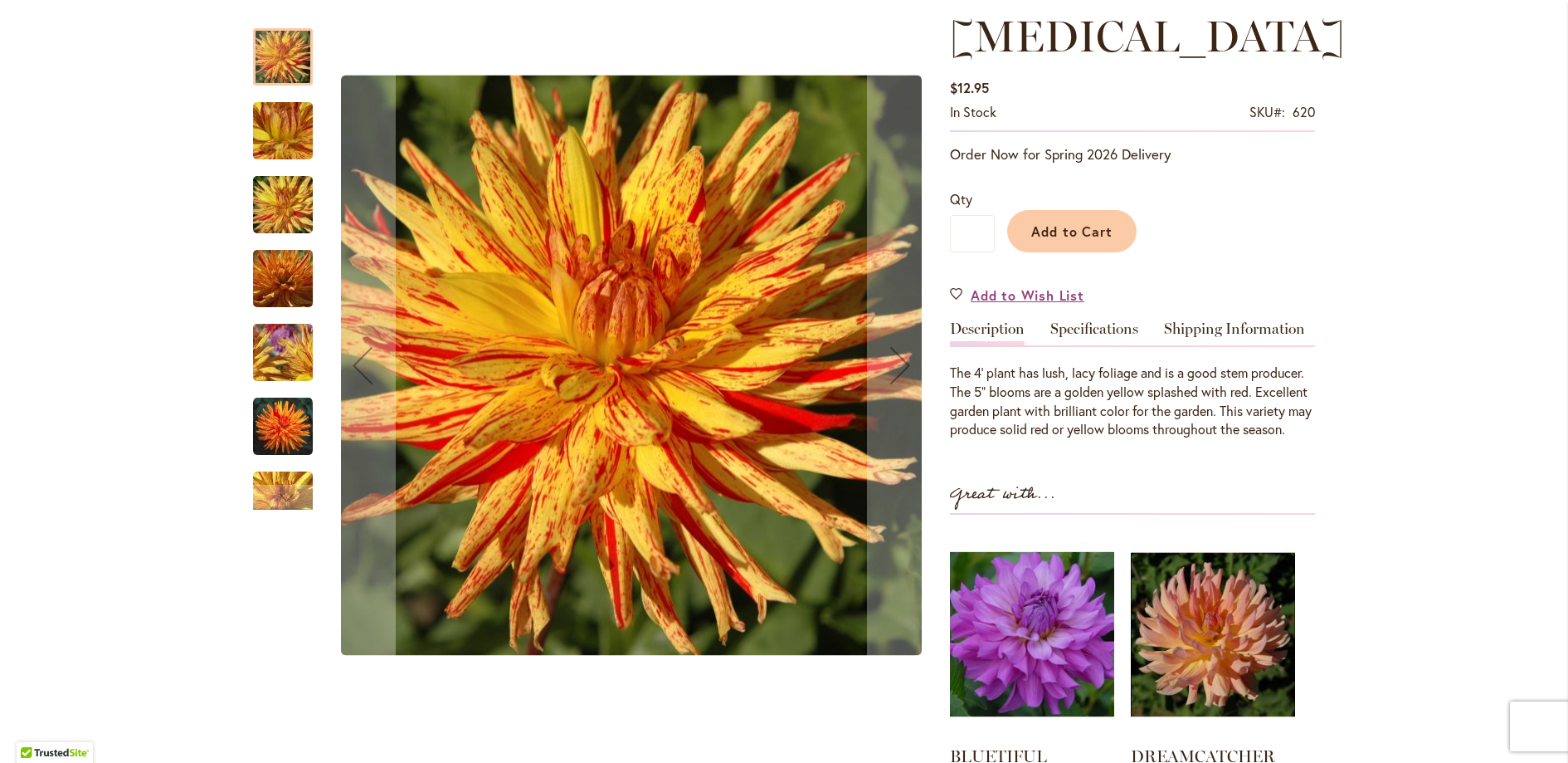
scroll to position [226, 0]
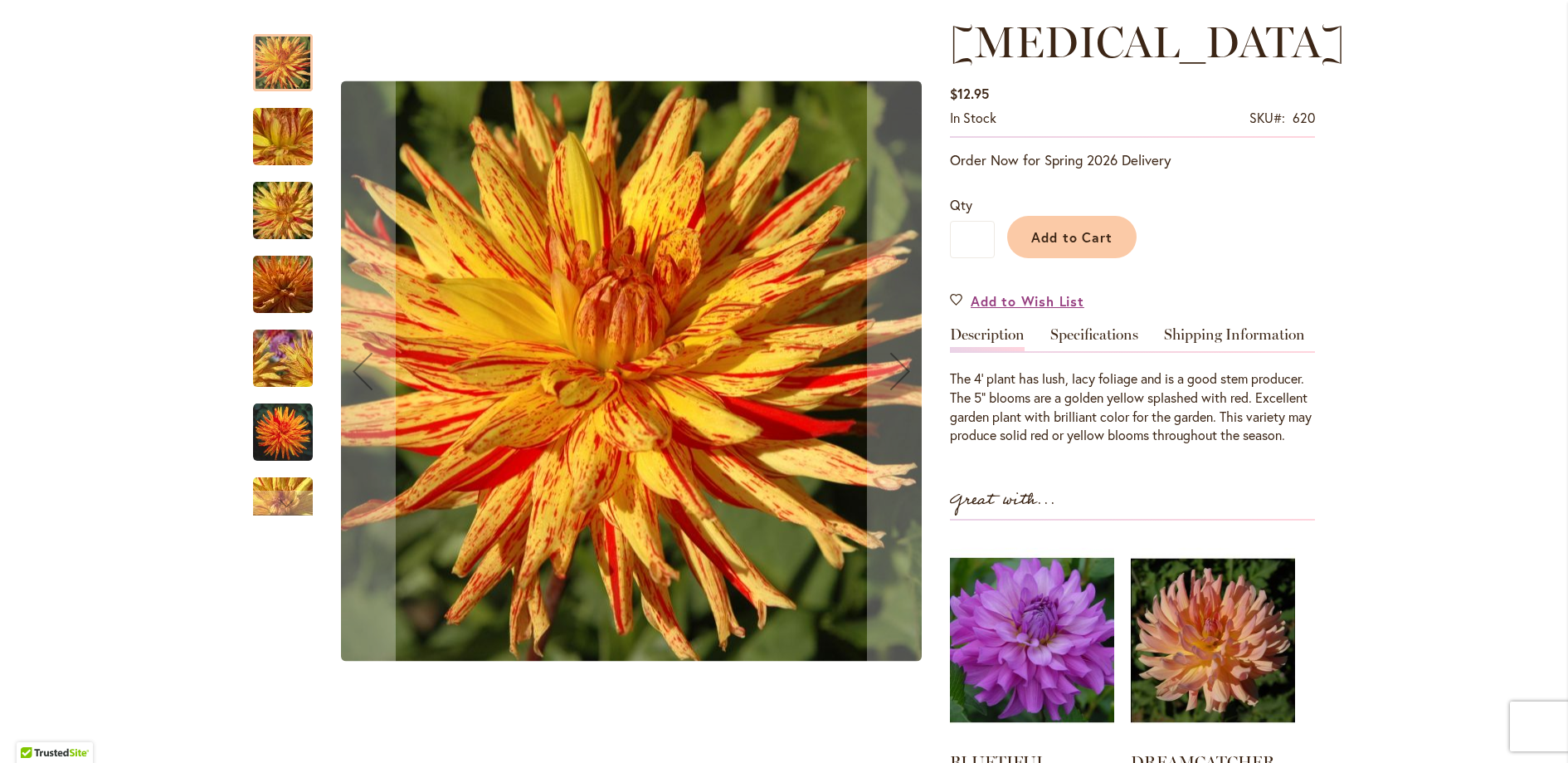
click at [261, 441] on img "POPPERS" at bounding box center [283, 433] width 60 height 60
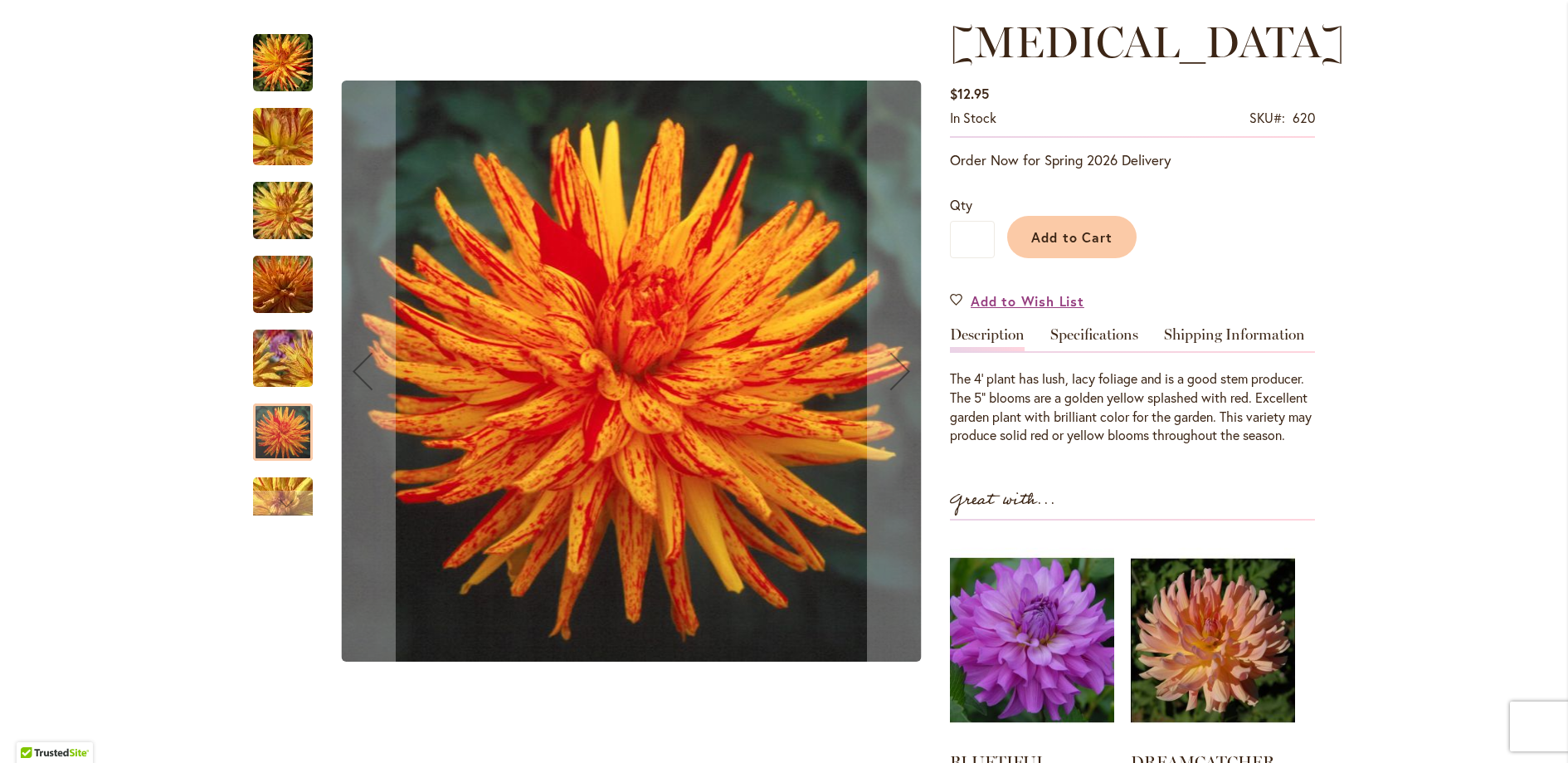
click at [280, 304] on img "POPPERS" at bounding box center [282, 284] width 119 height 80
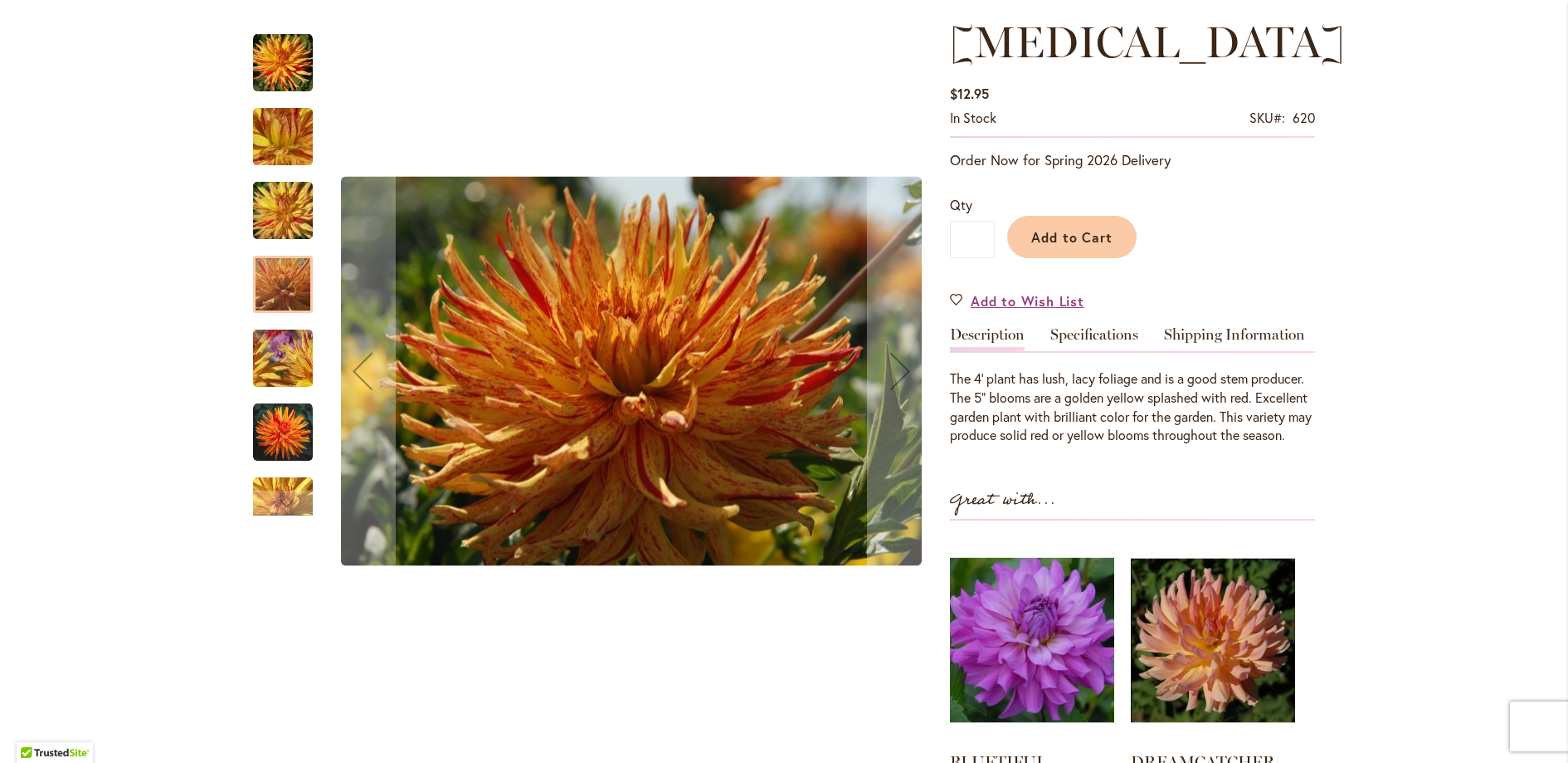
click at [288, 211] on img "POPPERS" at bounding box center [282, 210] width 119 height 89
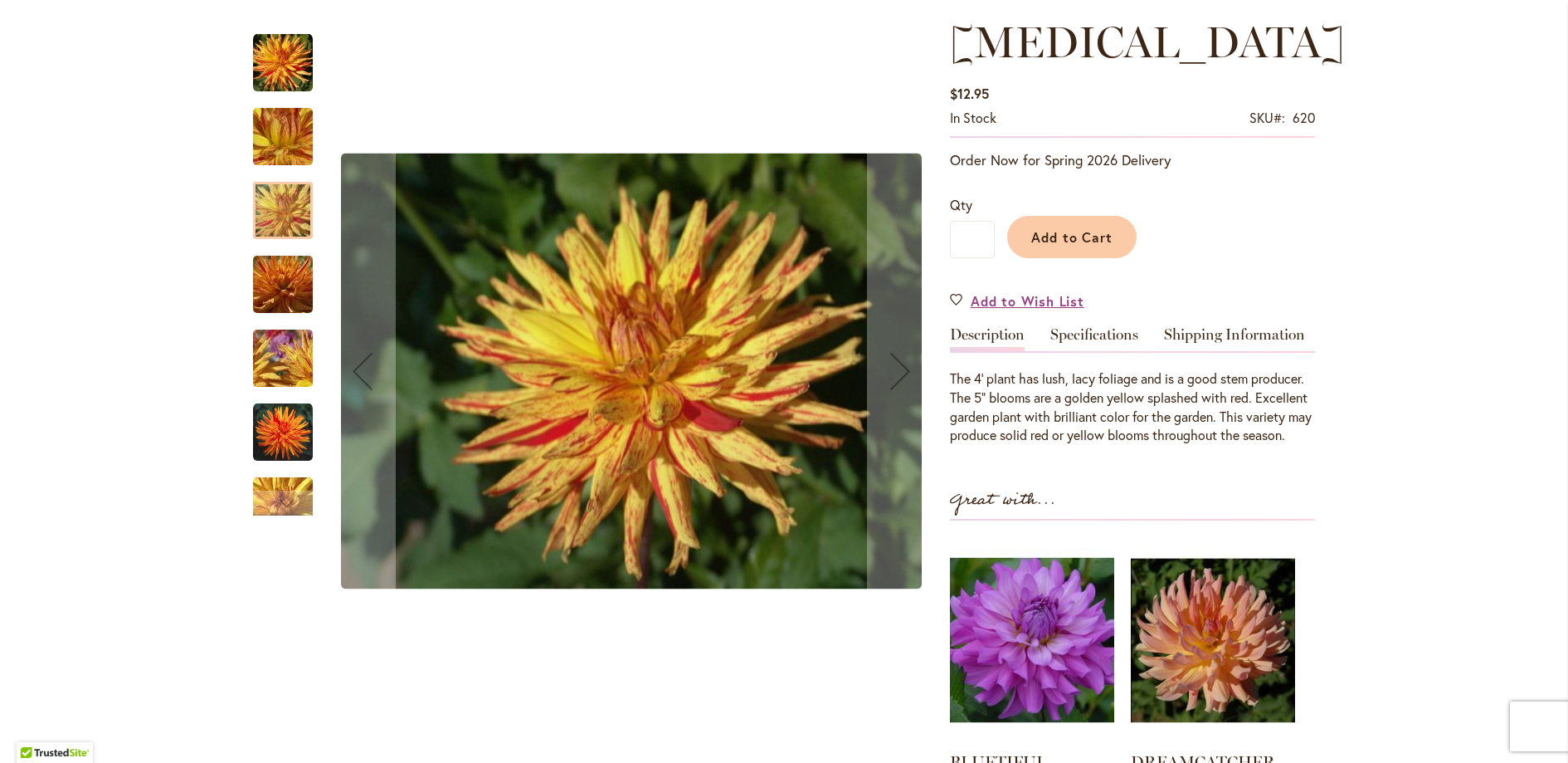
click at [286, 135] on img "POPPERS" at bounding box center [282, 136] width 119 height 89
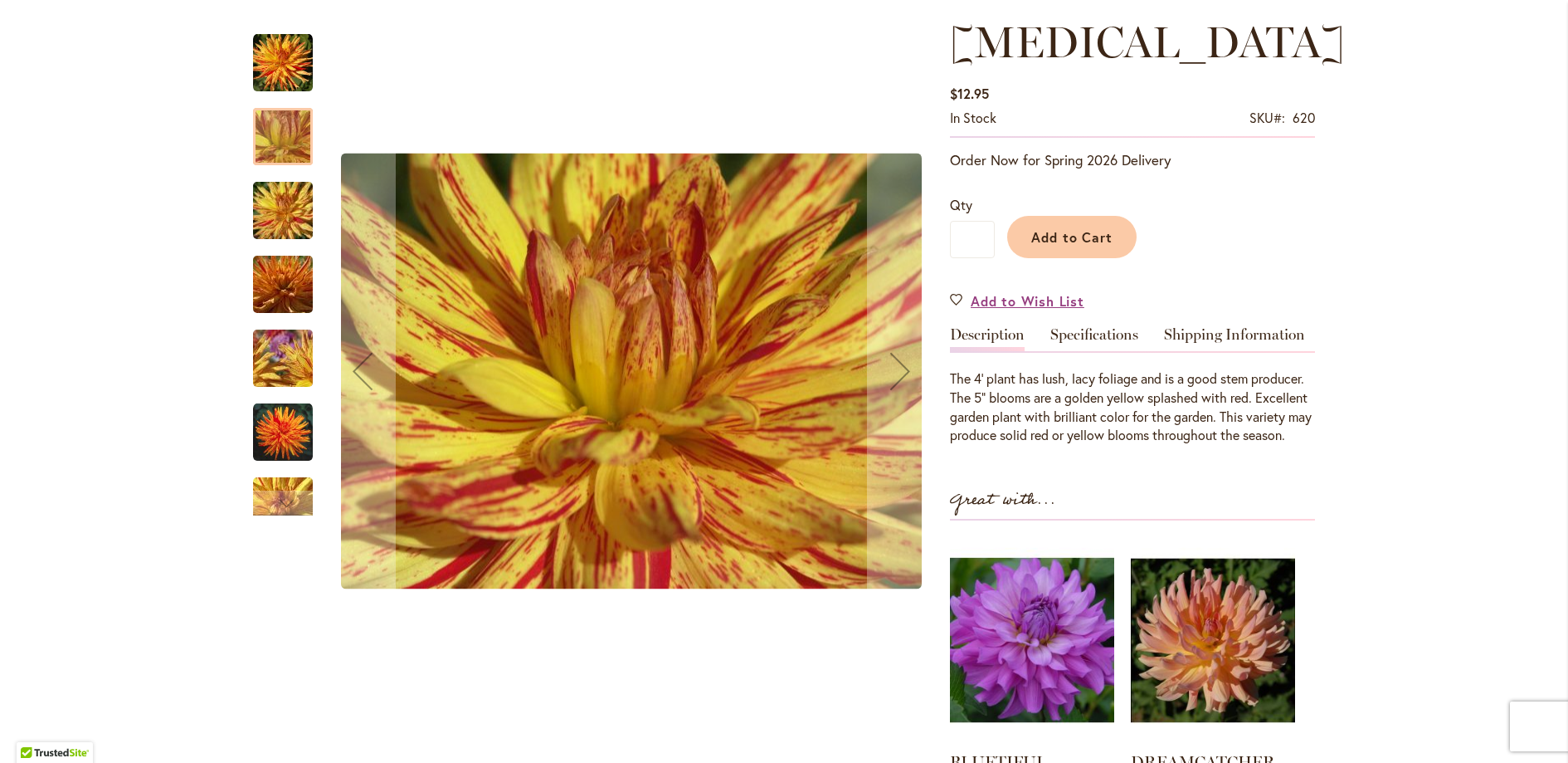
click at [269, 63] on img "POPPERS" at bounding box center [283, 64] width 60 height 60
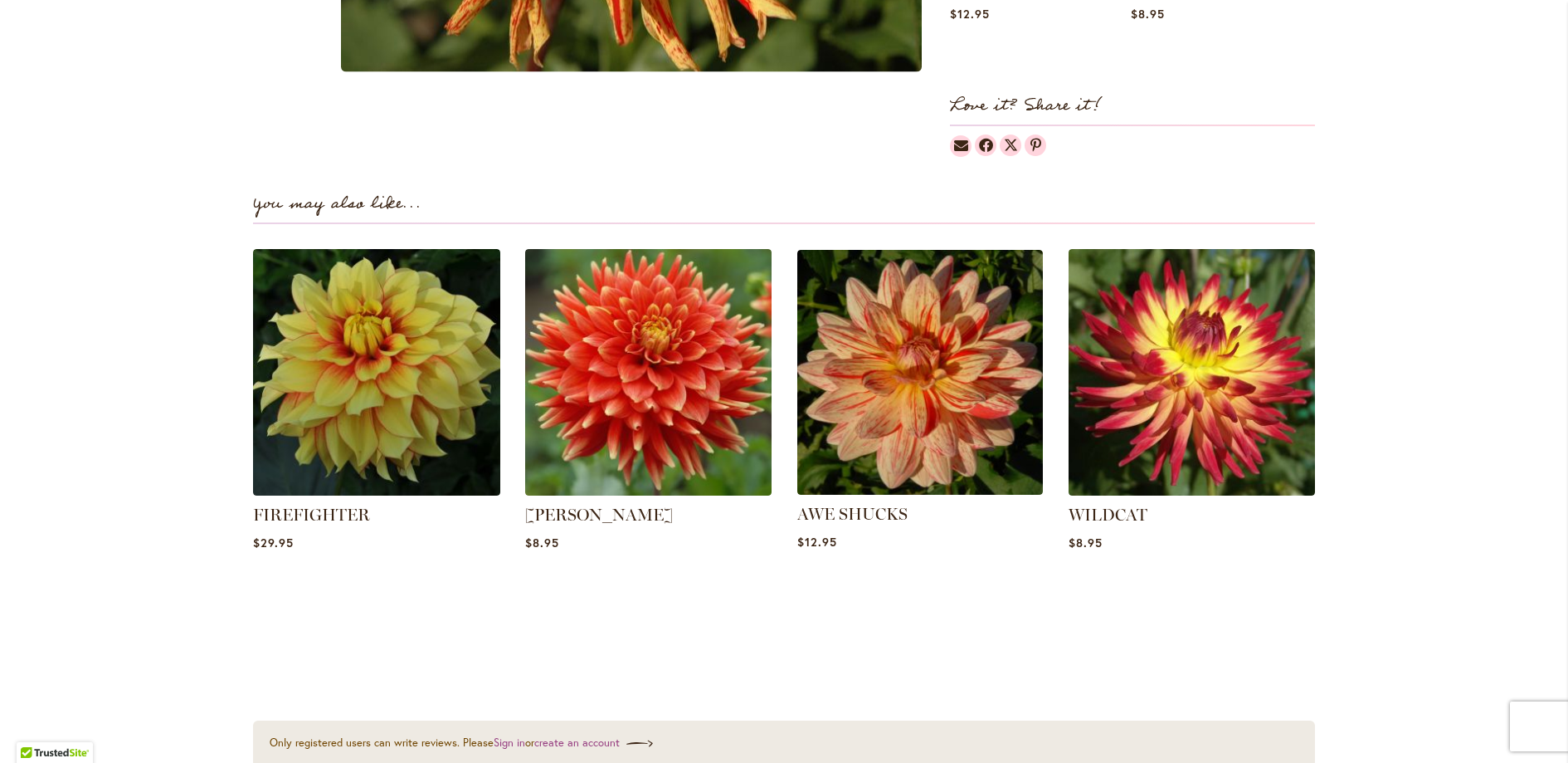
scroll to position [1032, 0]
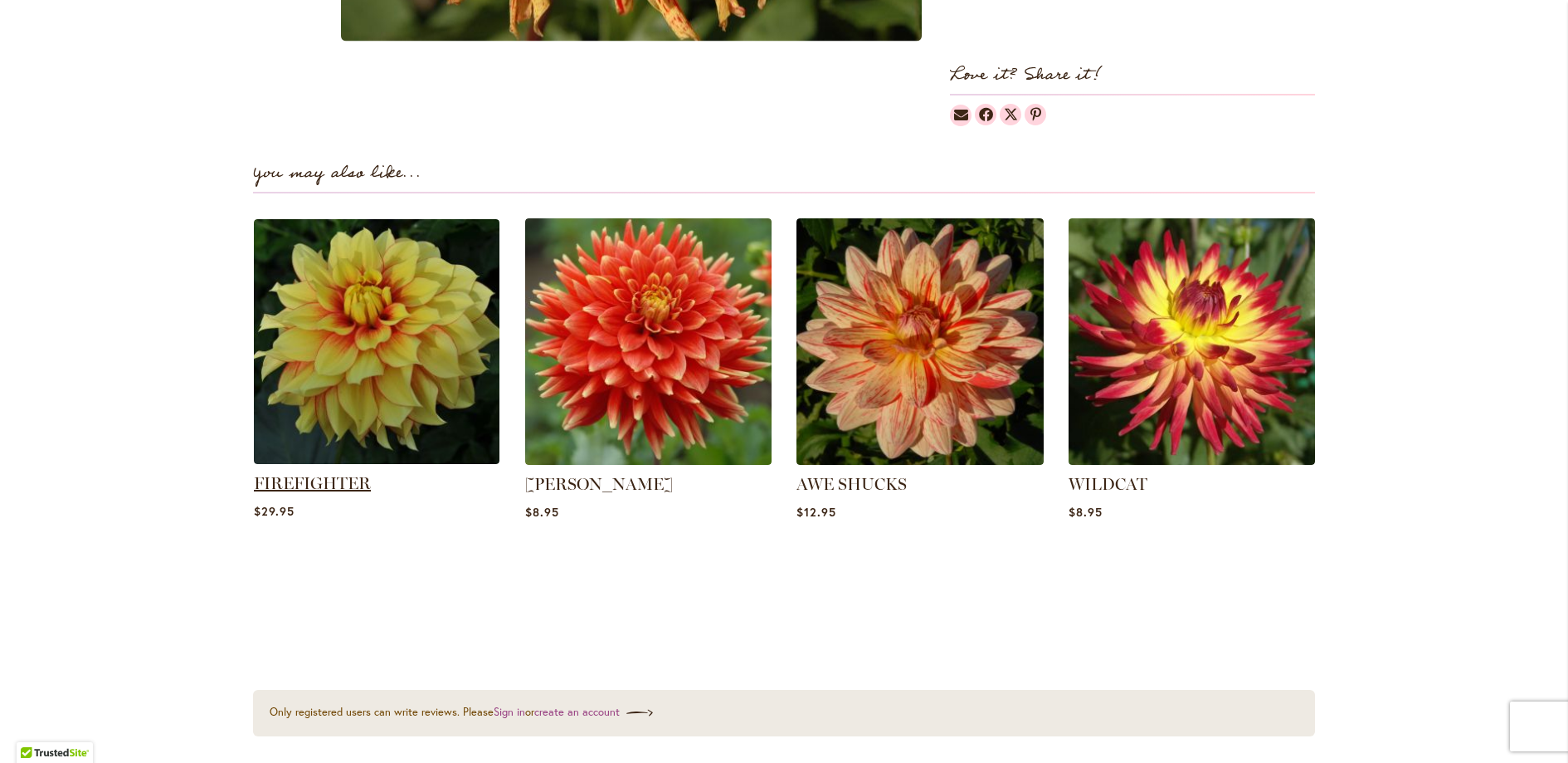
click at [345, 494] on link "FIREFIGHTER" at bounding box center [312, 482] width 117 height 20
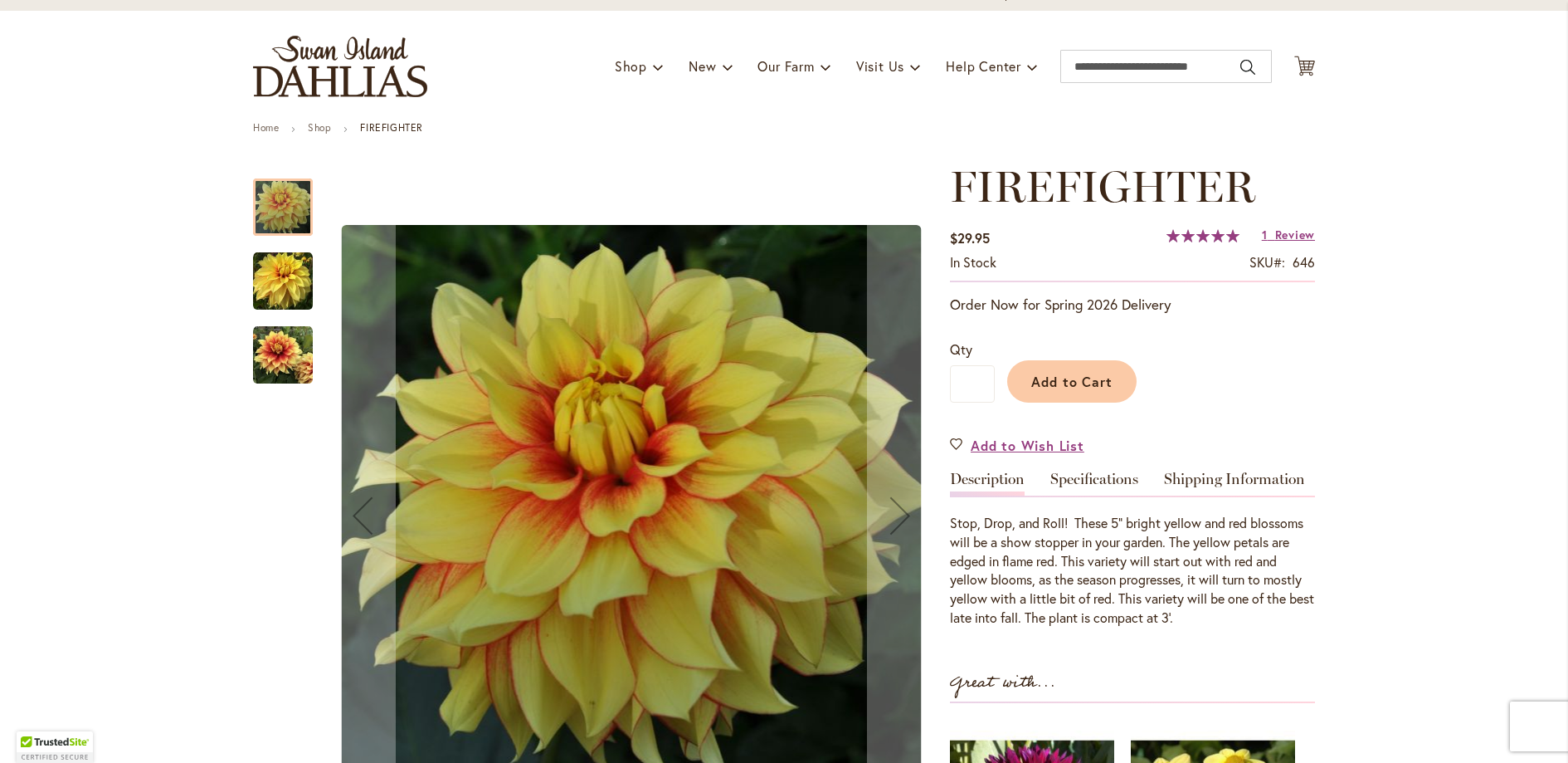
scroll to position [179, 0]
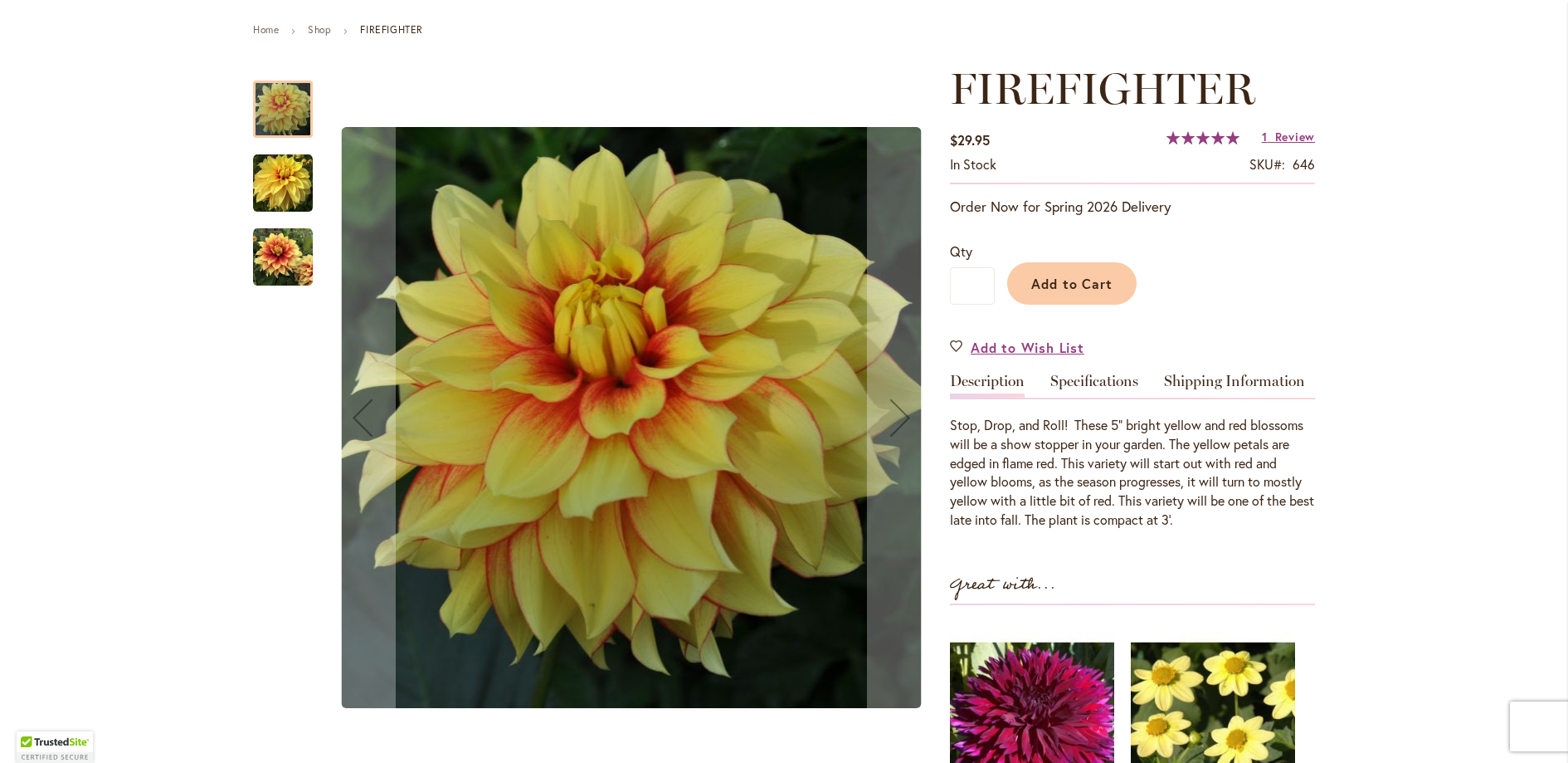
click at [272, 185] on img "FIREFIGHTER" at bounding box center [283, 184] width 60 height 60
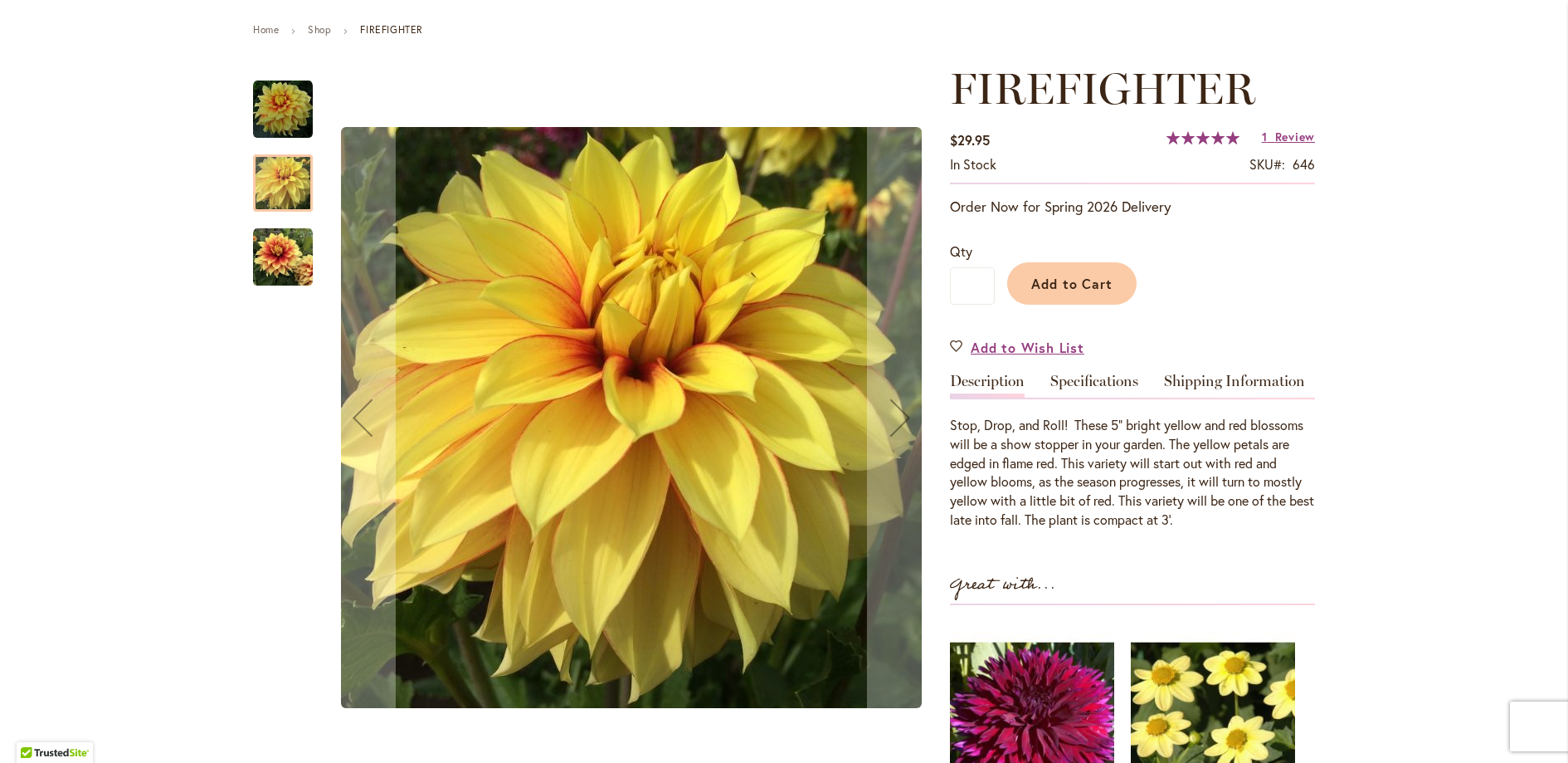
click at [277, 265] on img "FIREFIGHTER" at bounding box center [283, 257] width 60 height 60
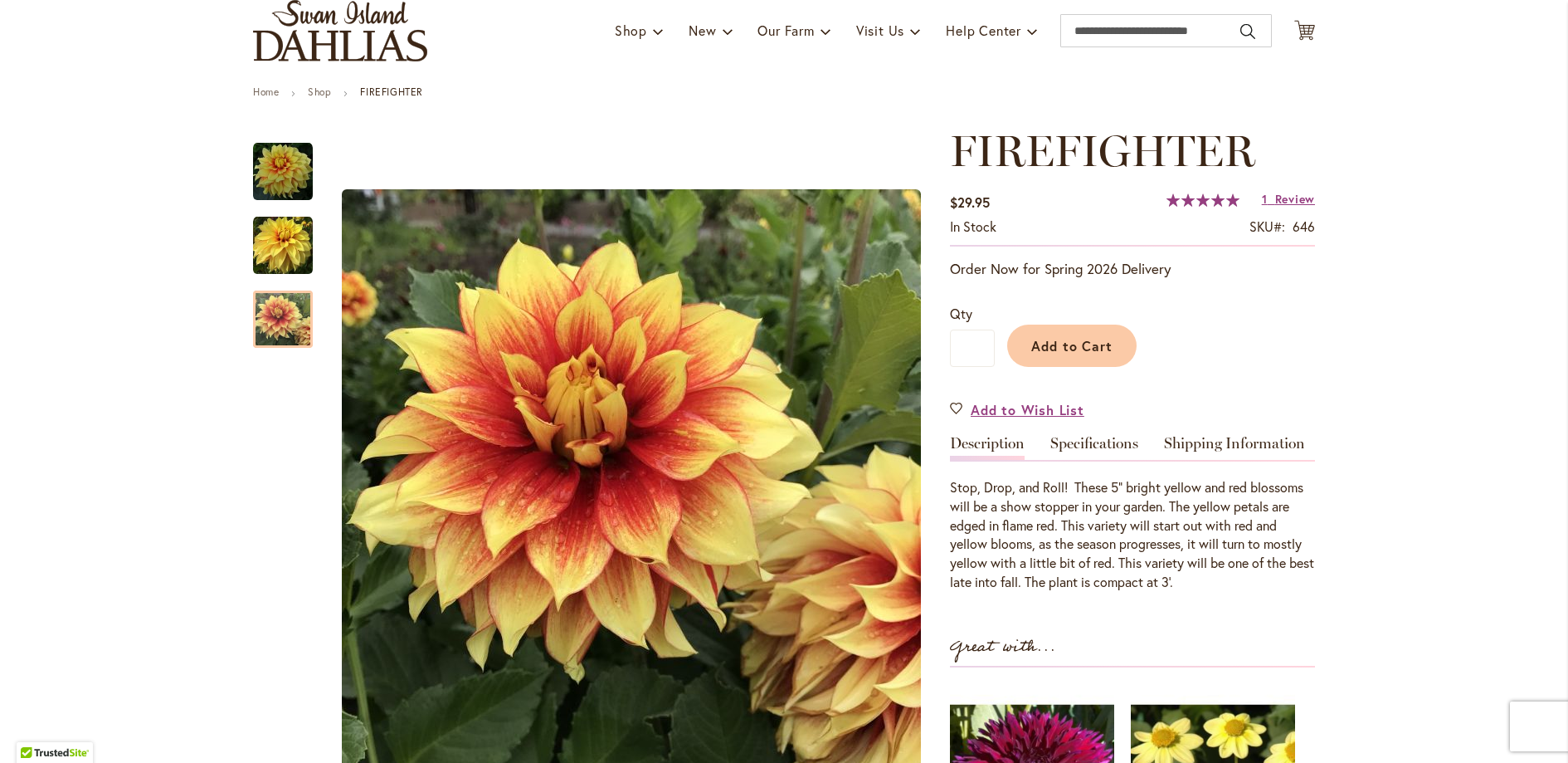
scroll to position [89, 0]
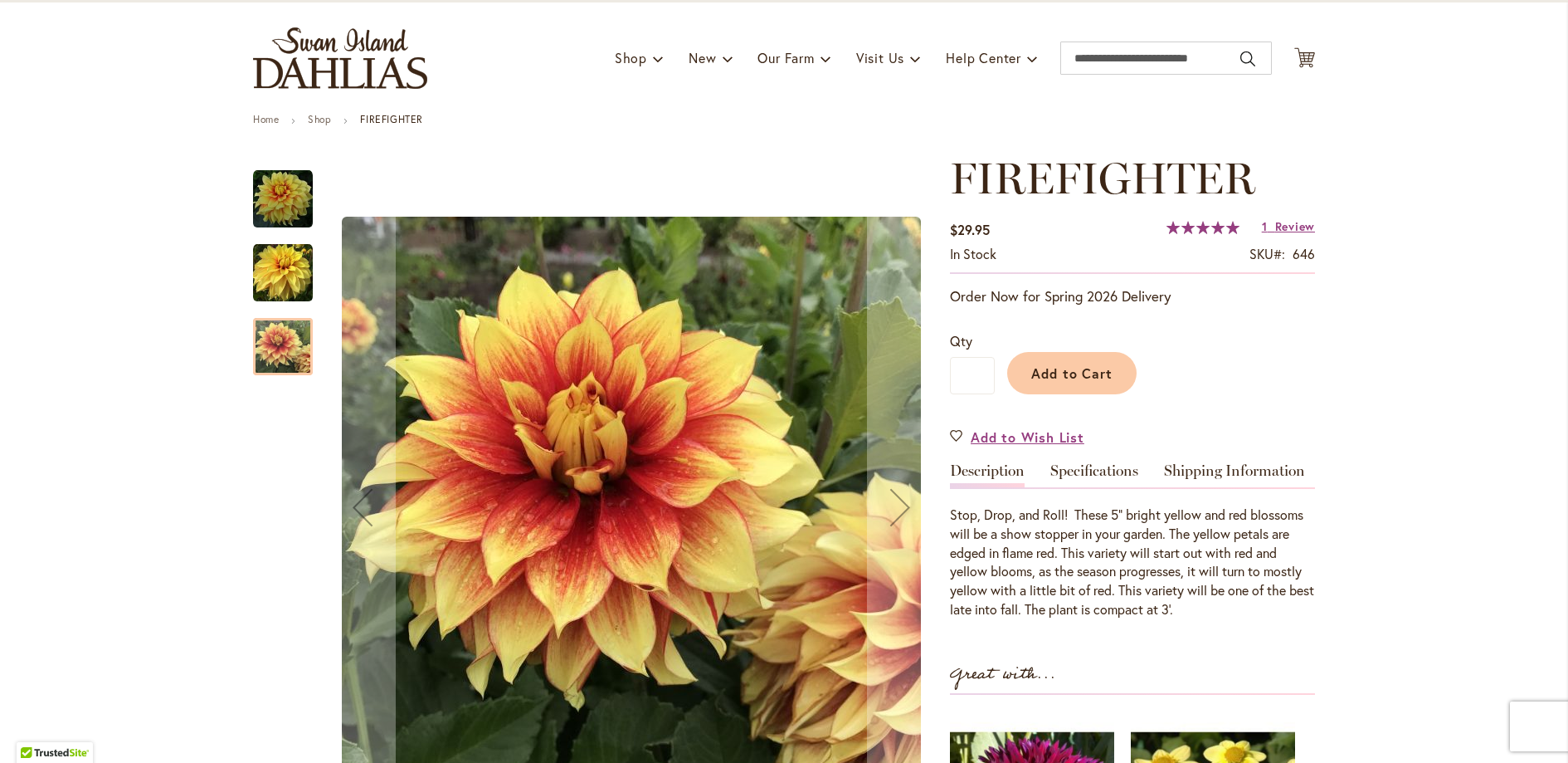
click at [270, 276] on img "FIREFIGHTER" at bounding box center [283, 273] width 60 height 60
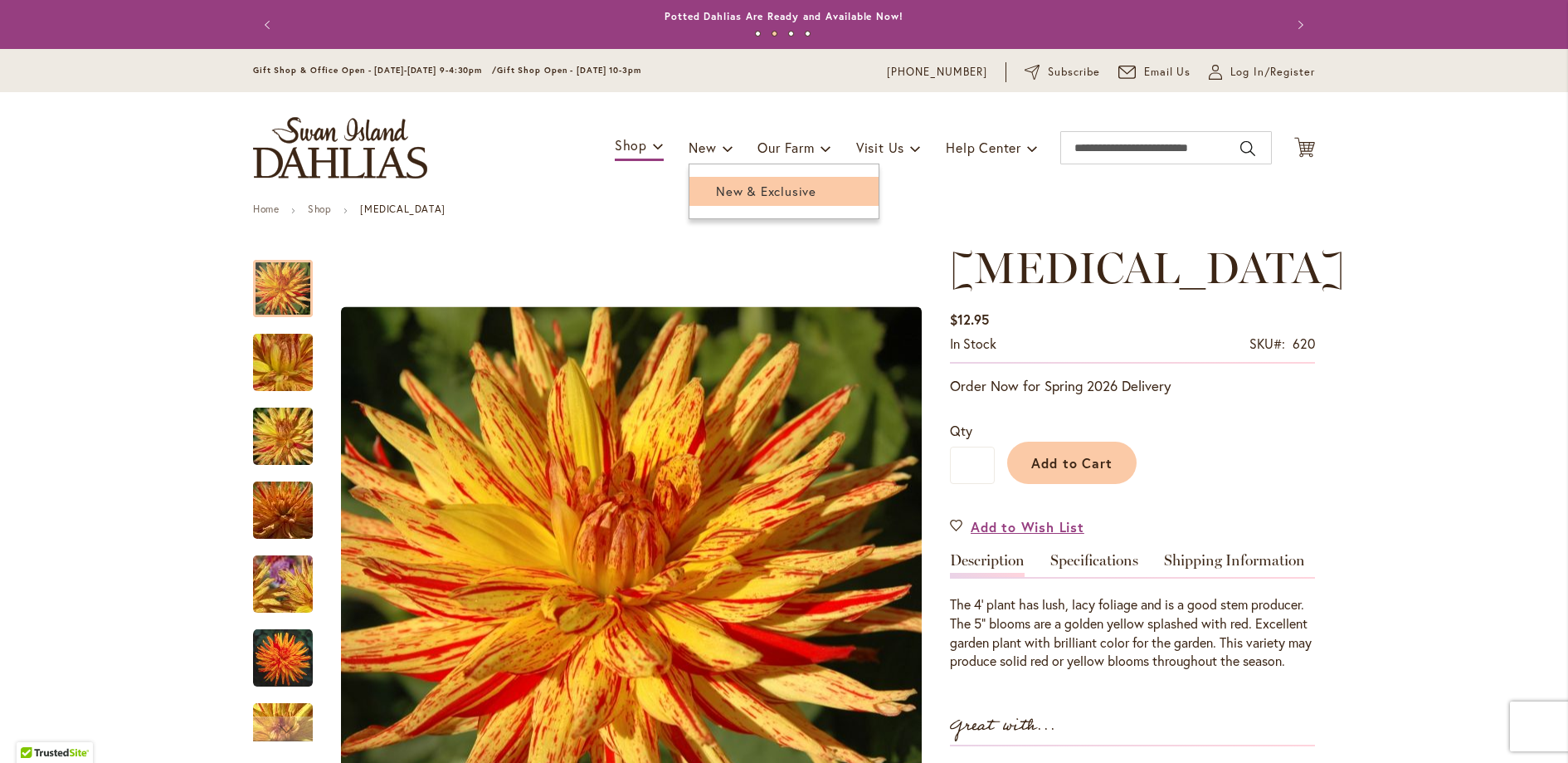
click at [725, 185] on span "New & Exclusive" at bounding box center [766, 191] width 100 height 16
